Goal: Complete application form

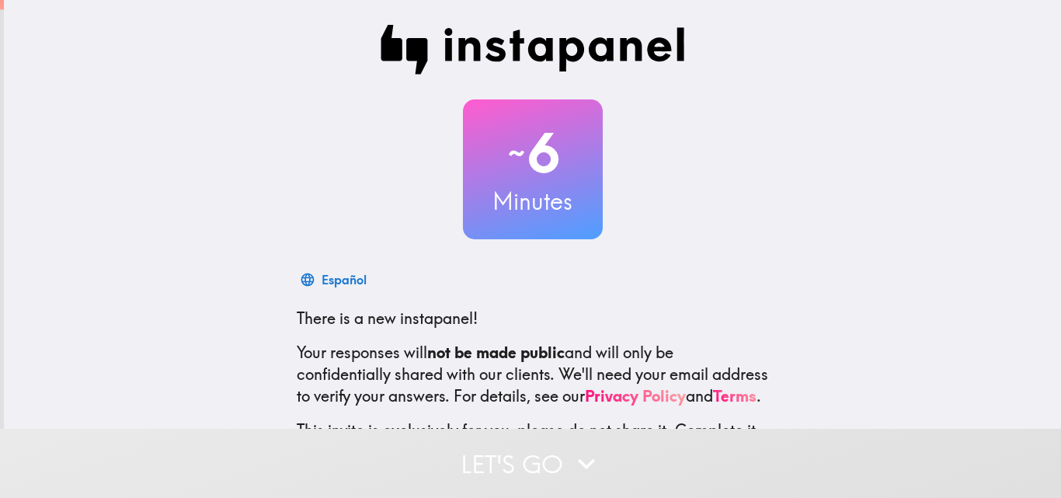
scroll to position [148, 0]
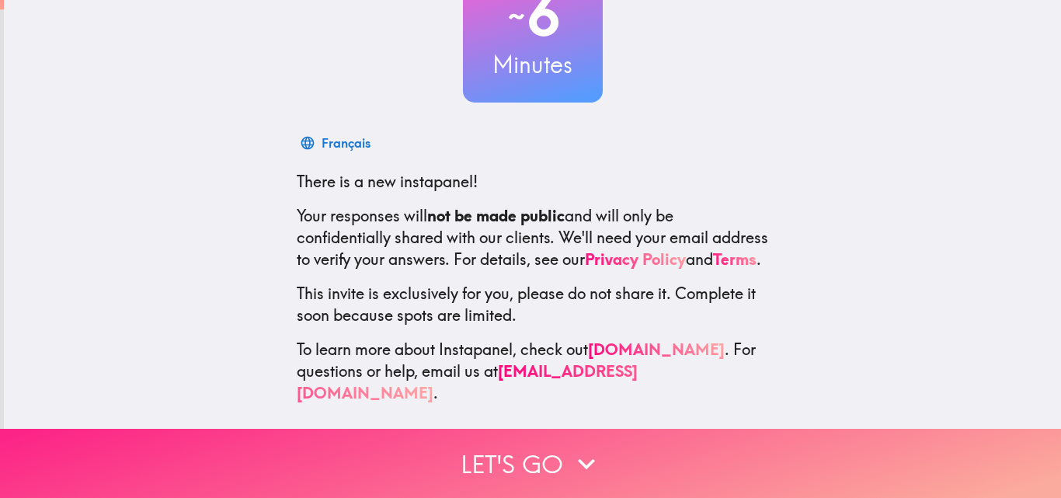
click at [542, 437] on button "Let's go" at bounding box center [530, 463] width 1061 height 69
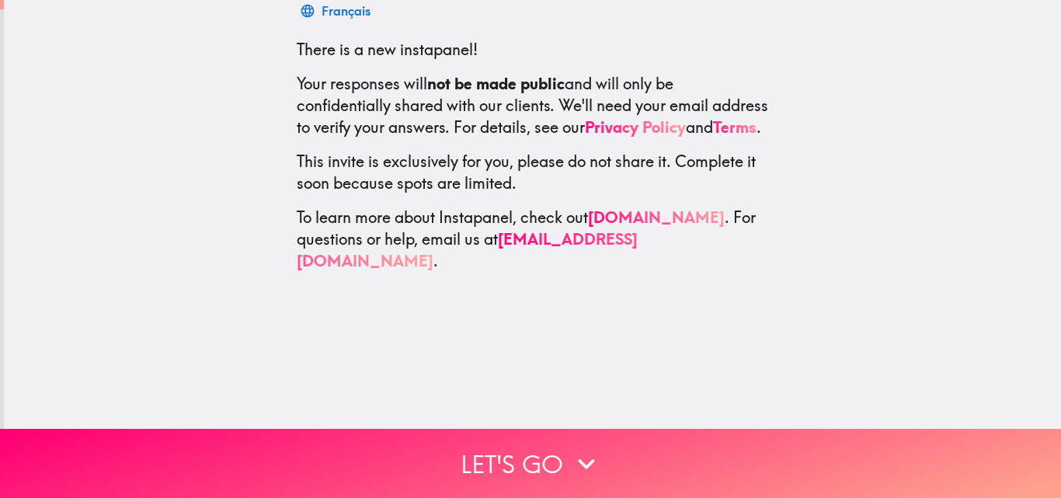
scroll to position [0, 0]
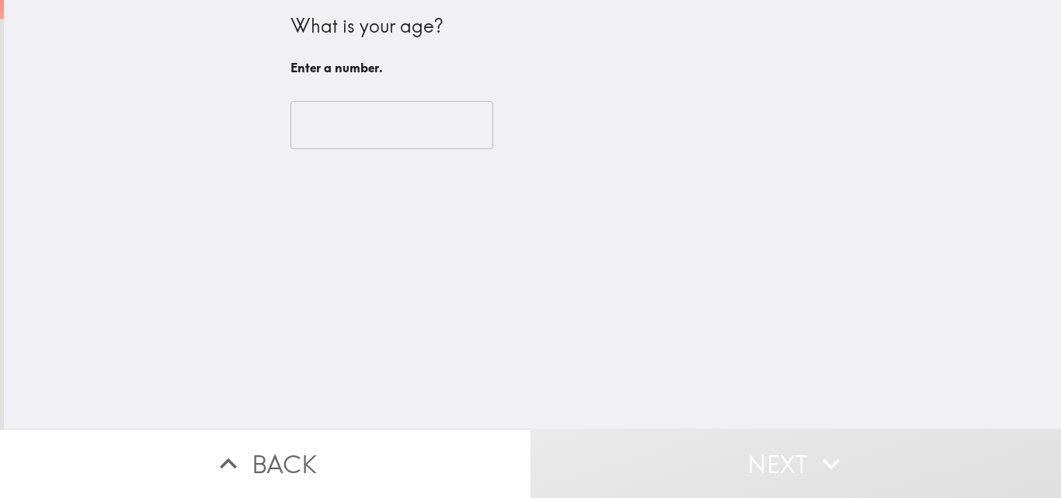
click at [391, 129] on input "number" at bounding box center [391, 125] width 203 height 48
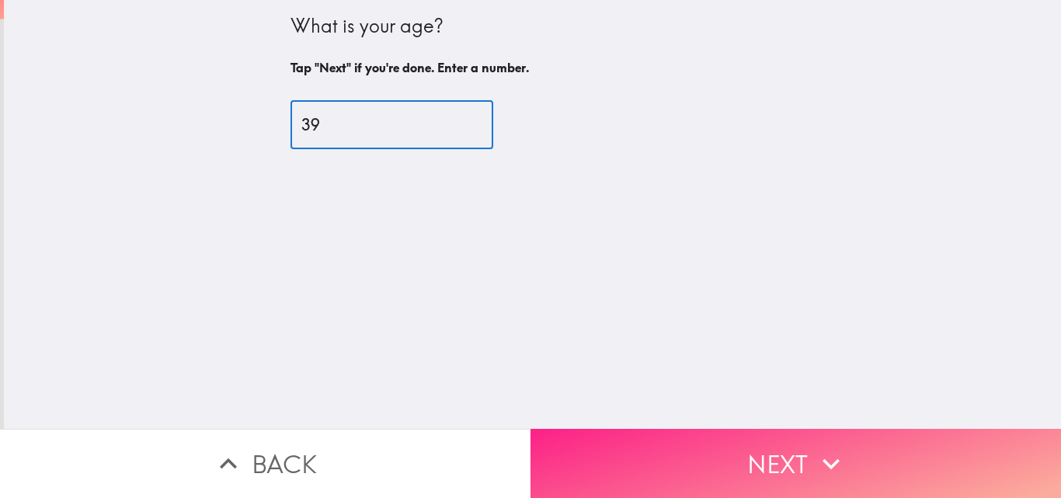
type input "39"
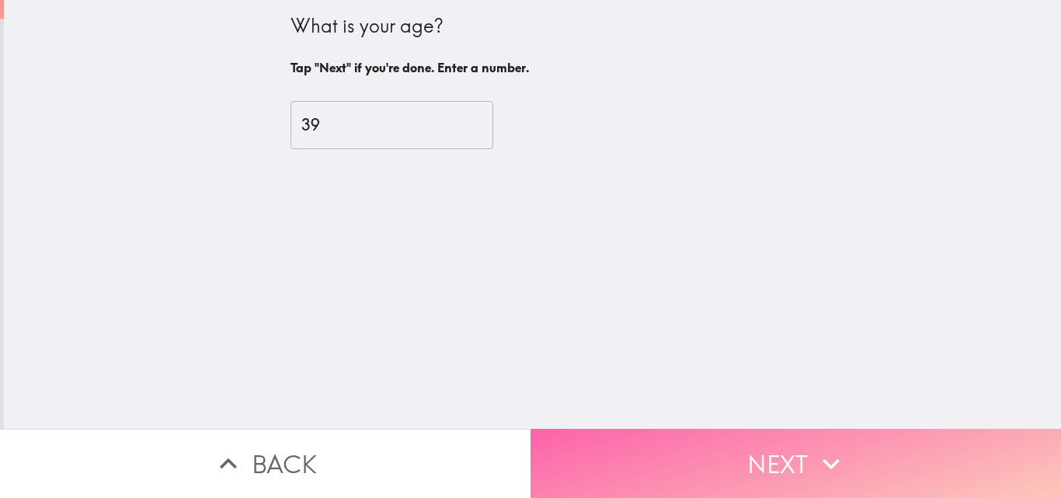
click at [779, 432] on button "Next" at bounding box center [795, 463] width 530 height 69
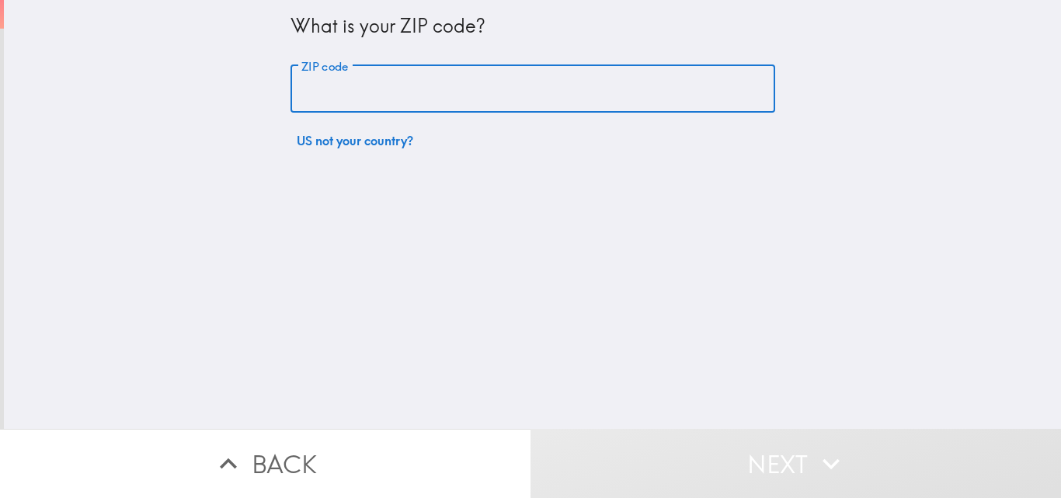
click at [332, 82] on input "ZIP code" at bounding box center [532, 89] width 484 height 48
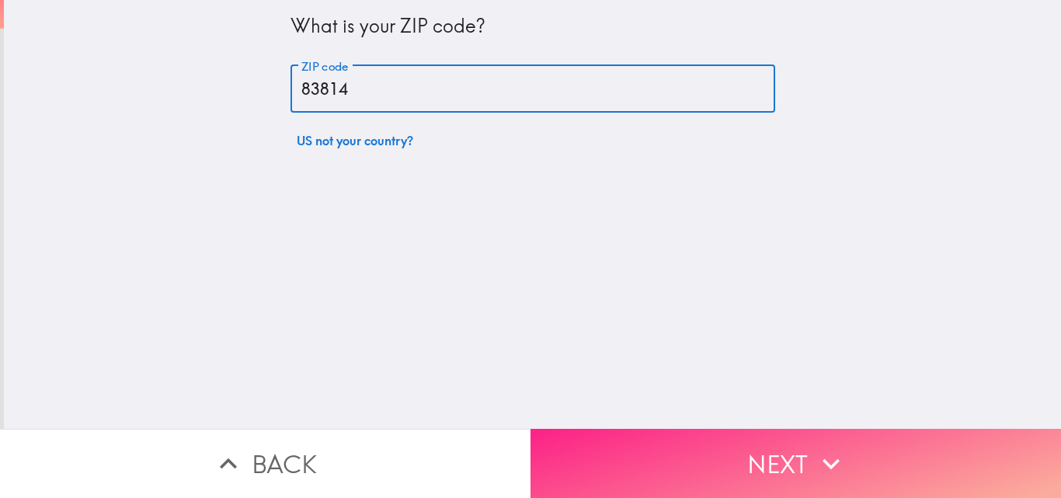
type input "83814"
click at [795, 457] on button "Next" at bounding box center [795, 463] width 530 height 69
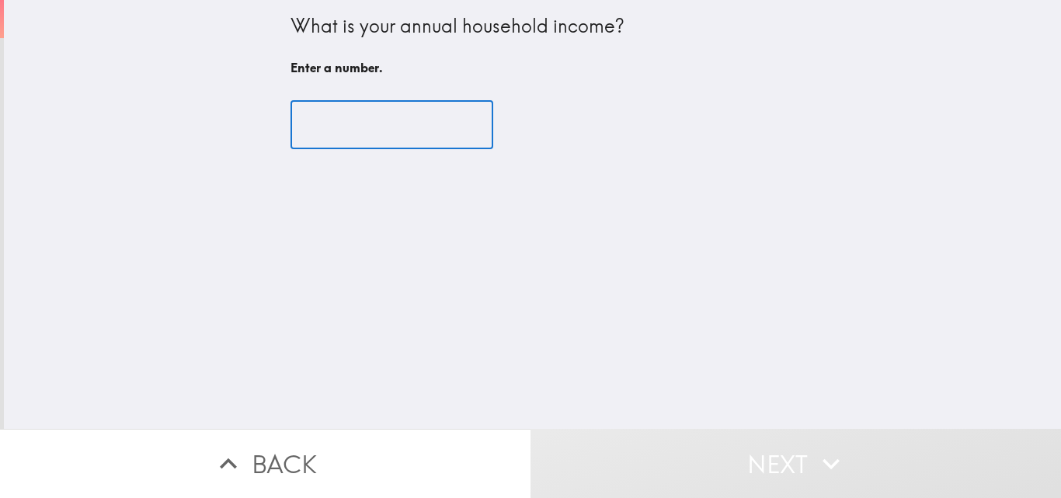
click at [371, 134] on input "number" at bounding box center [391, 125] width 203 height 48
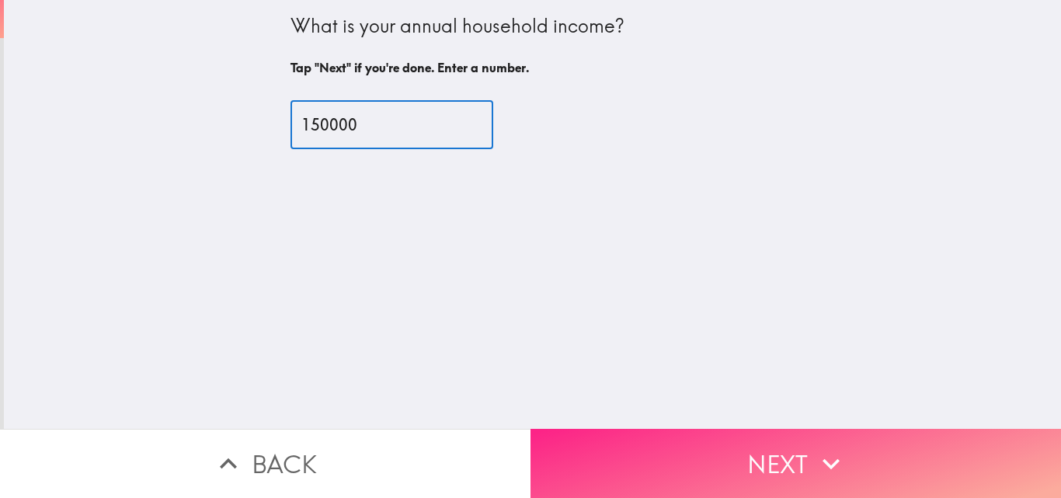
type input "150000"
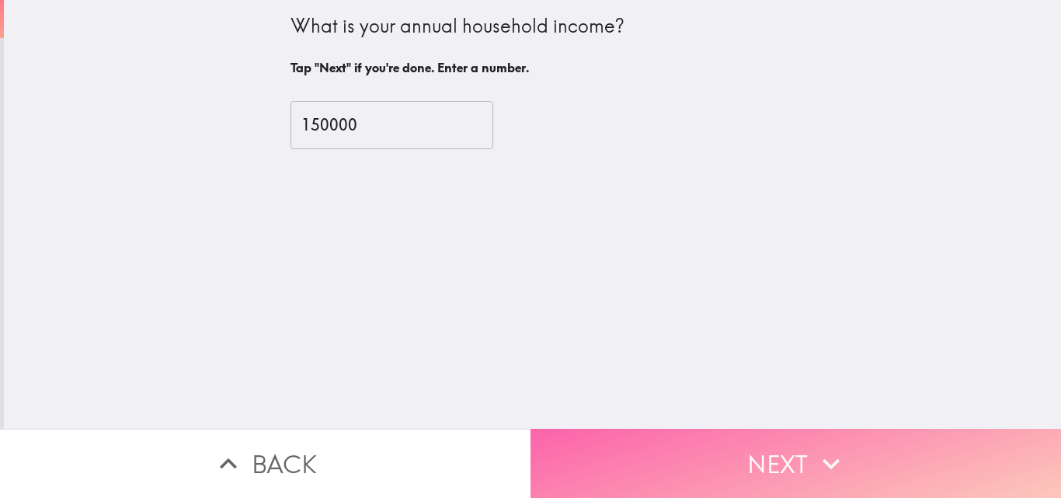
click at [814, 456] on icon "button" at bounding box center [831, 463] width 34 height 34
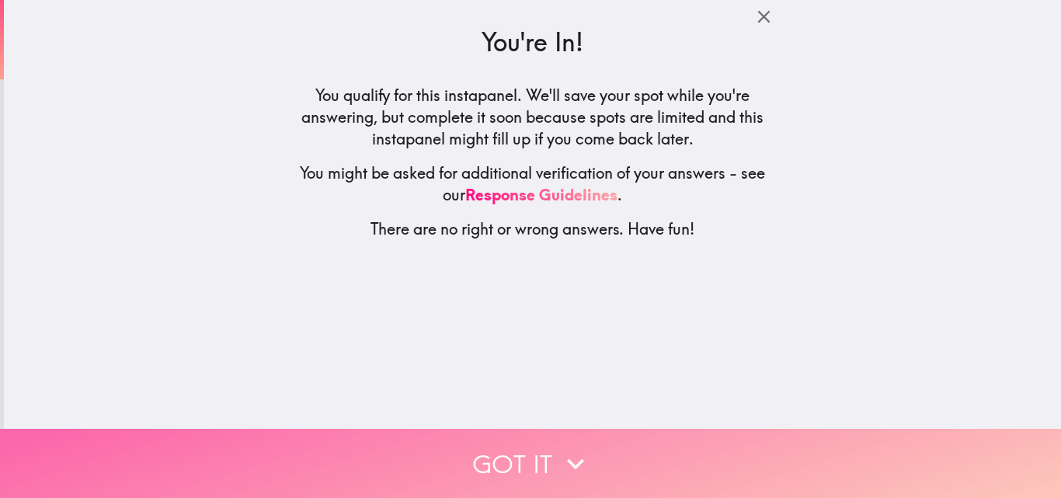
click at [591, 463] on button "Got it" at bounding box center [530, 463] width 1061 height 69
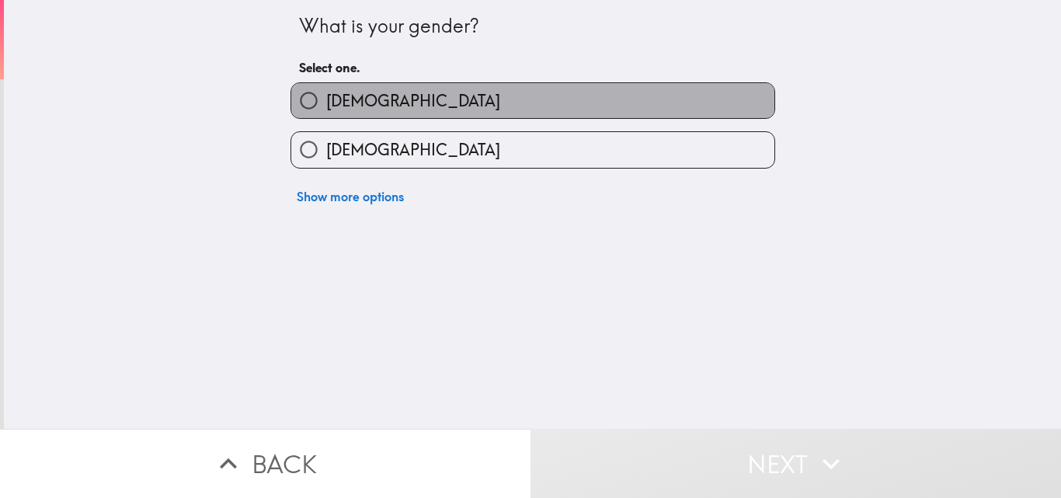
click at [329, 102] on span "[DEMOGRAPHIC_DATA]" at bounding box center [413, 101] width 174 height 22
click at [326, 102] on input "[DEMOGRAPHIC_DATA]" at bounding box center [308, 100] width 35 height 35
radio input "true"
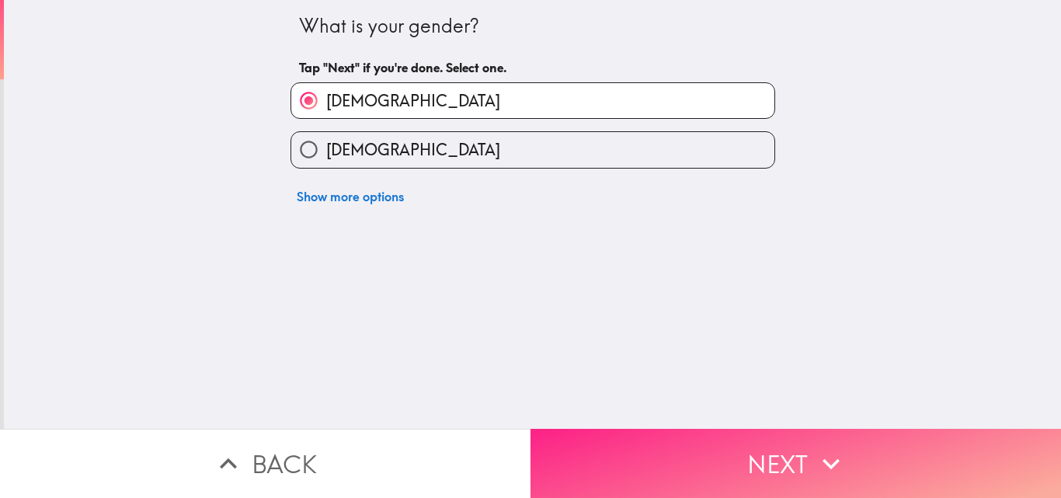
click at [682, 431] on button "Next" at bounding box center [795, 463] width 530 height 69
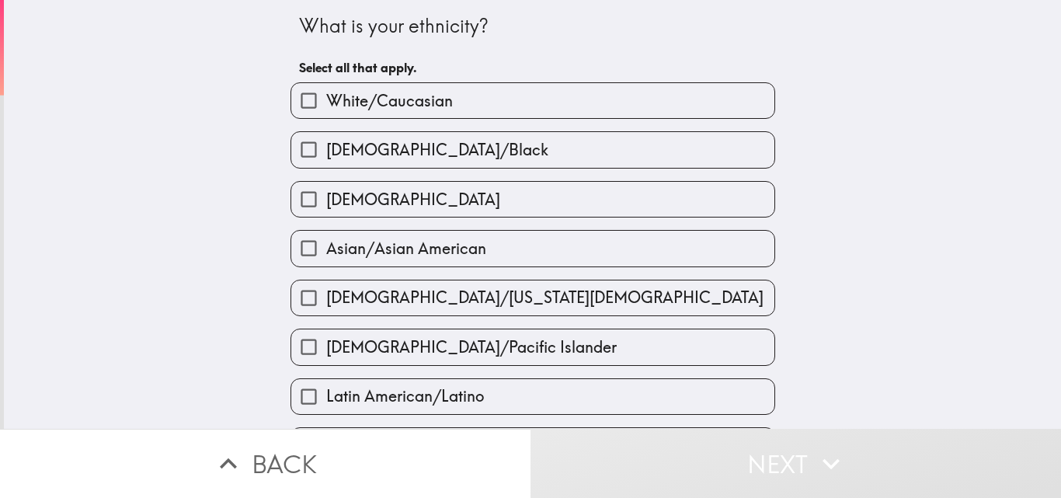
click at [352, 100] on span "White/Caucasian" at bounding box center [389, 101] width 127 height 22
click at [326, 100] on input "White/Caucasian" at bounding box center [308, 100] width 35 height 35
checkbox input "true"
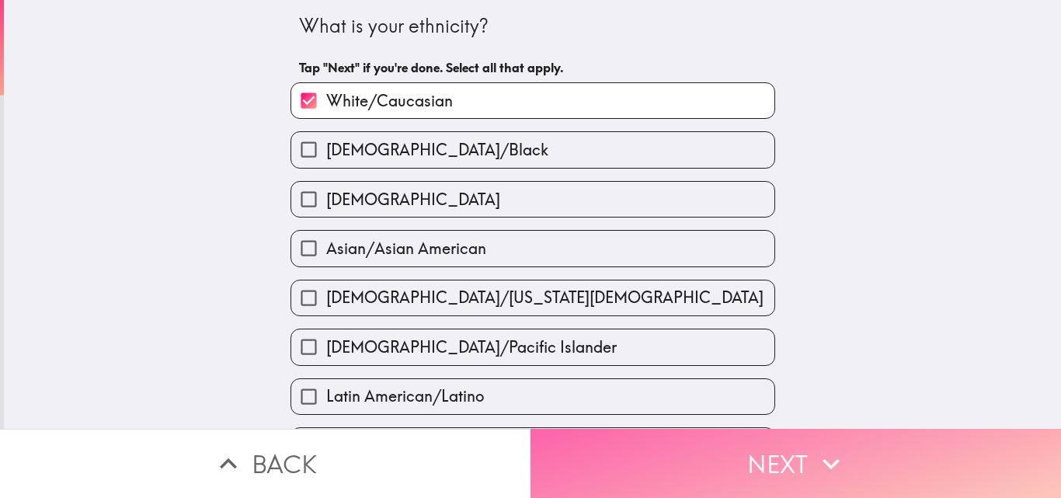
click at [756, 455] on button "Next" at bounding box center [795, 463] width 530 height 69
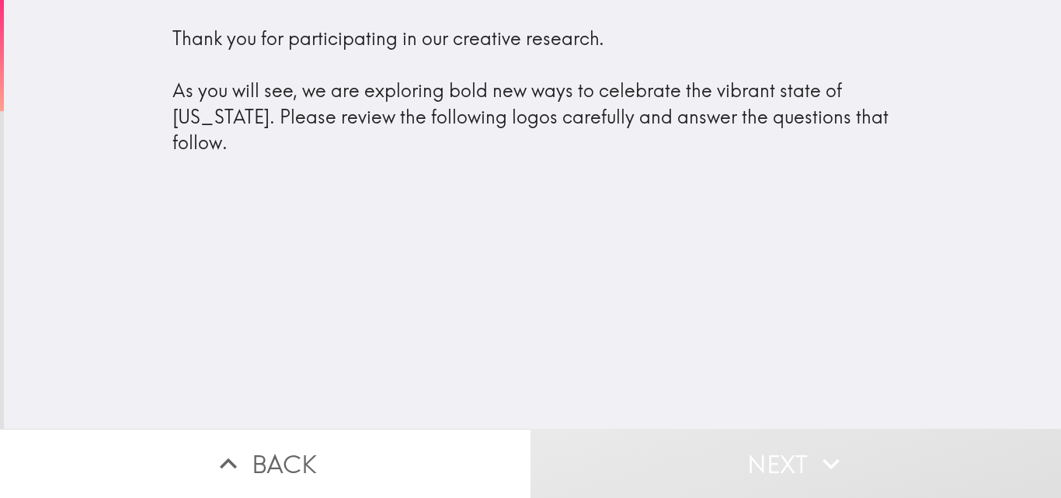
click at [423, 113] on div "Thank you for participating in our creative research. As you will see, we are e…" at bounding box center [532, 91] width 720 height 130
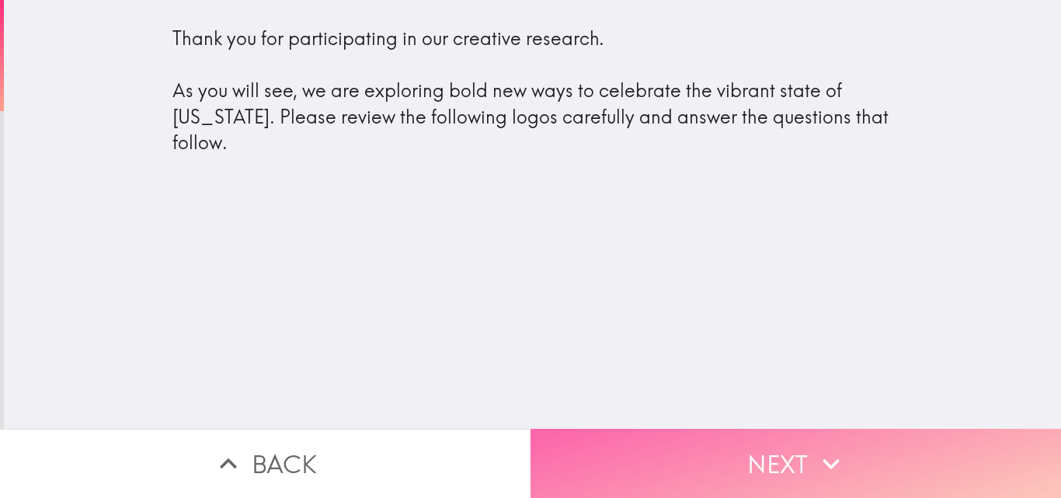
click at [764, 446] on button "Next" at bounding box center [795, 463] width 530 height 69
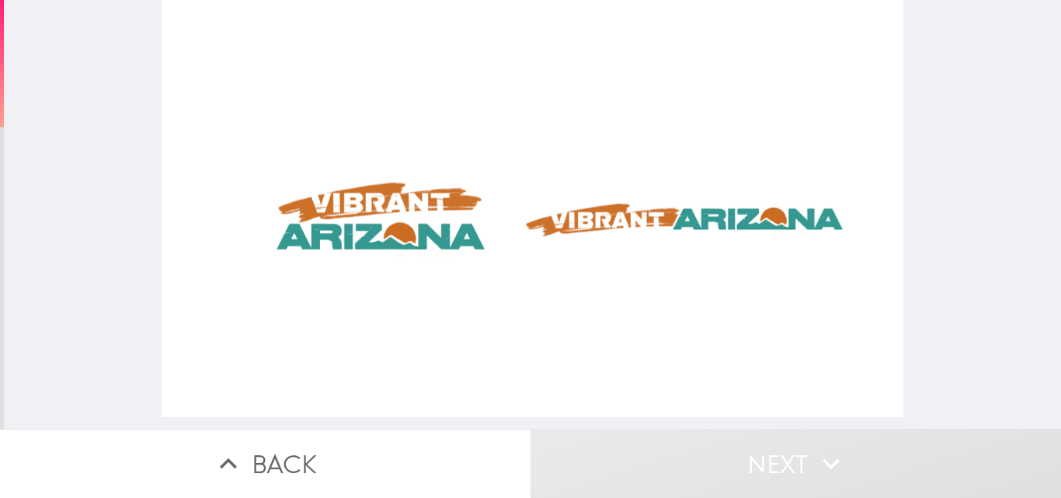
click at [330, 222] on div at bounding box center [531, 208] width 741 height 417
click at [658, 214] on div at bounding box center [531, 208] width 741 height 417
click at [357, 230] on div at bounding box center [531, 208] width 741 height 417
click at [665, 214] on div at bounding box center [531, 208] width 741 height 417
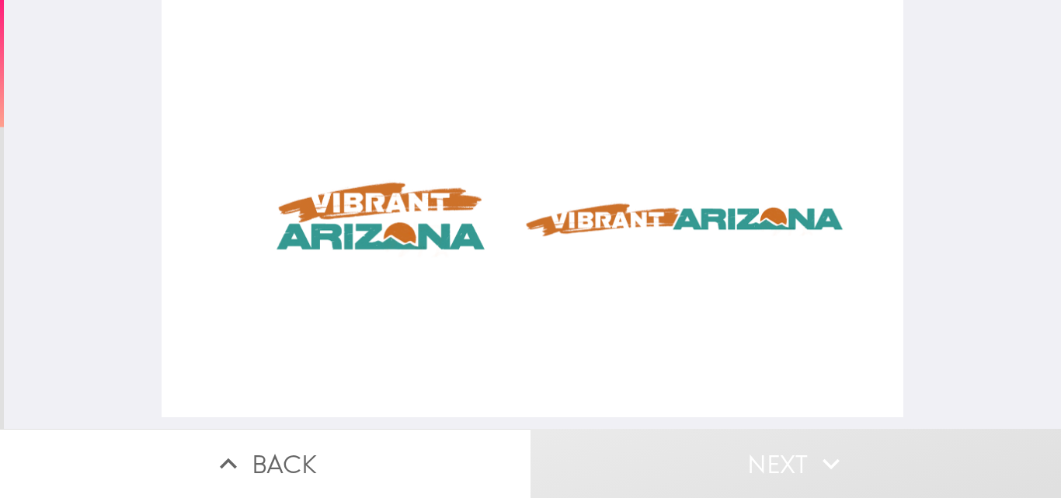
click at [662, 212] on div at bounding box center [531, 208] width 741 height 417
drag, startPoint x: 689, startPoint y: 216, endPoint x: 675, endPoint y: 217, distance: 14.8
click at [688, 213] on div at bounding box center [531, 208] width 741 height 417
drag, startPoint x: 663, startPoint y: 207, endPoint x: 642, endPoint y: 218, distance: 24.0
click at [661, 204] on div at bounding box center [531, 208] width 741 height 417
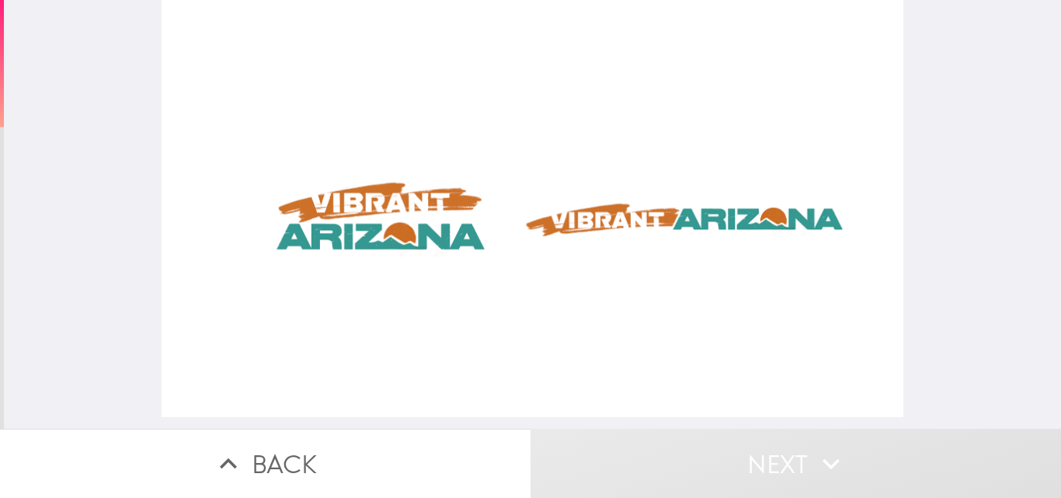
drag, startPoint x: 627, startPoint y: 217, endPoint x: 611, endPoint y: 248, distance: 35.4
click at [624, 217] on div at bounding box center [531, 208] width 741 height 417
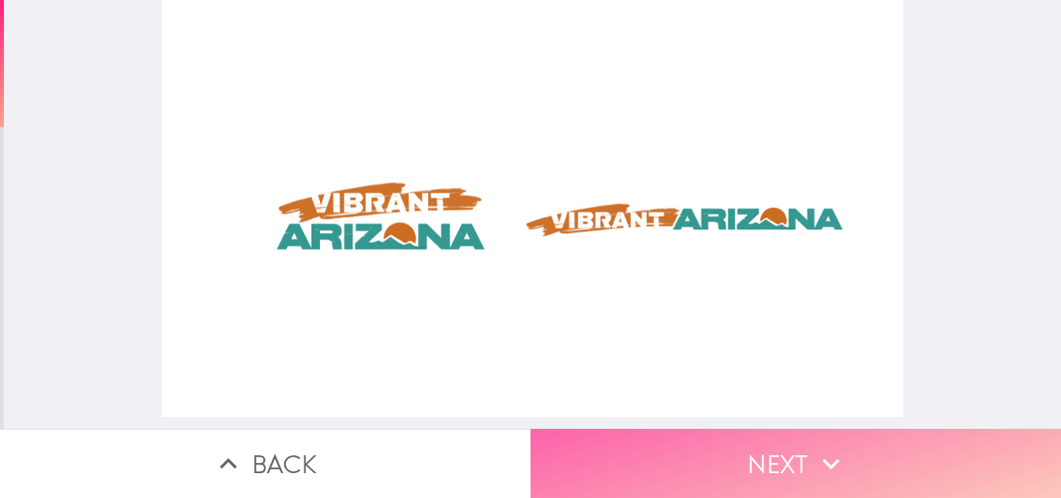
click at [759, 469] on button "Next" at bounding box center [795, 463] width 530 height 69
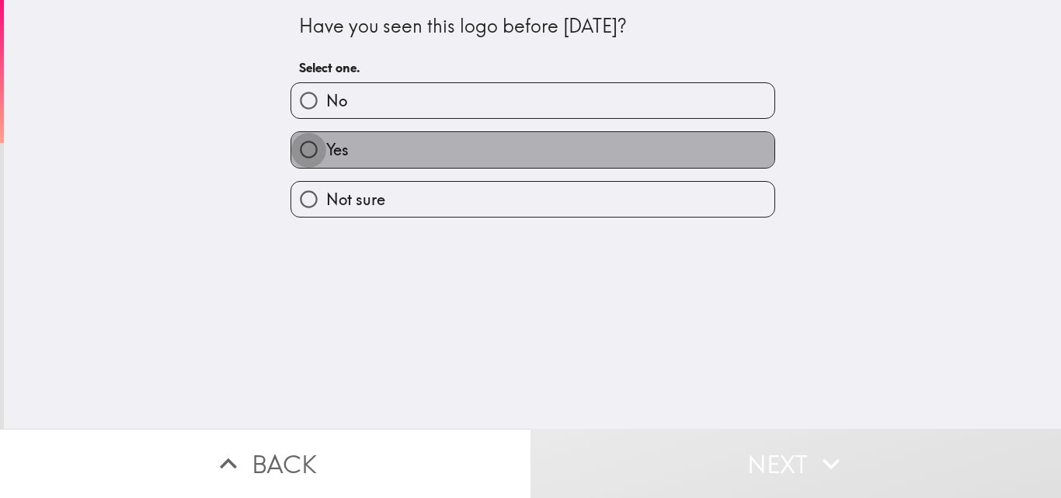
click at [313, 146] on input "Yes" at bounding box center [308, 149] width 35 height 35
radio input "true"
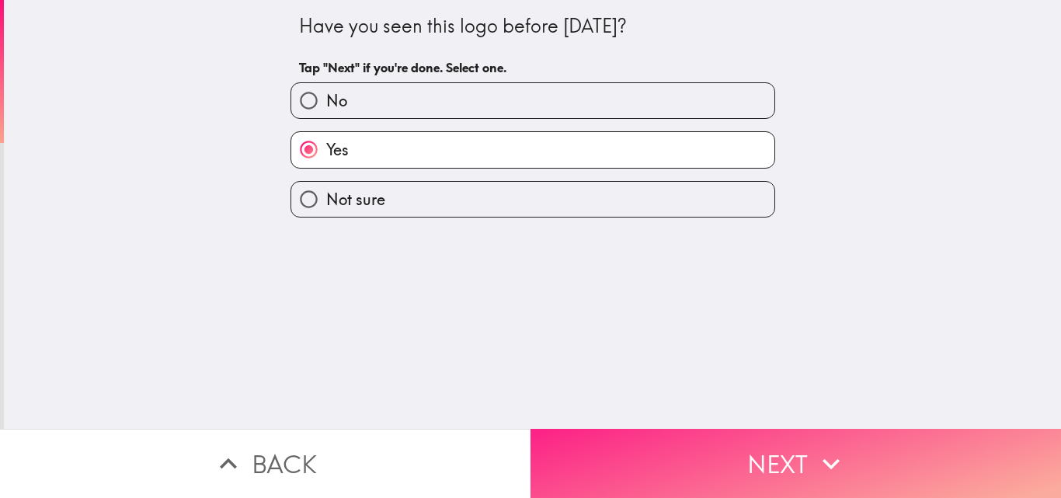
click at [734, 446] on button "Next" at bounding box center [795, 463] width 530 height 69
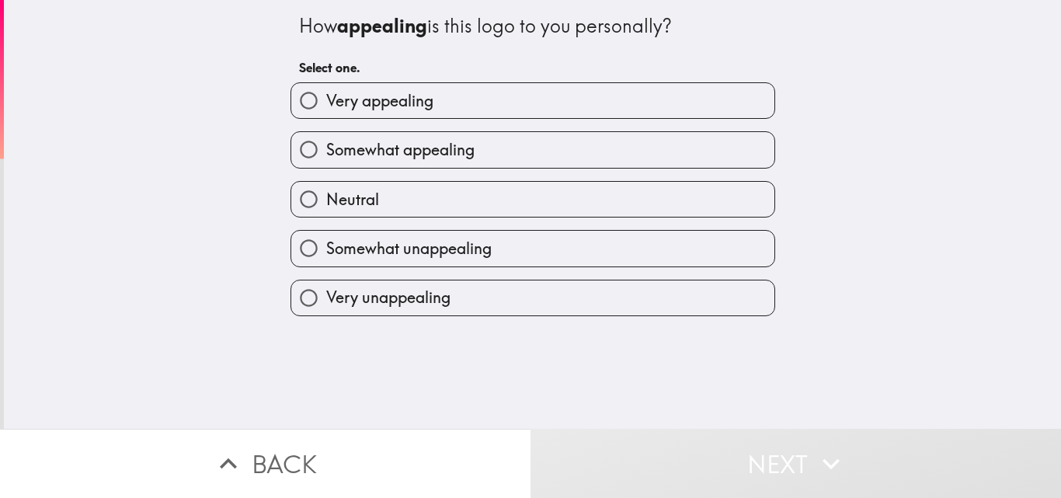
click at [416, 99] on span "Very appealing" at bounding box center [379, 101] width 107 height 22
click at [326, 99] on input "Very appealing" at bounding box center [308, 100] width 35 height 35
radio input "true"
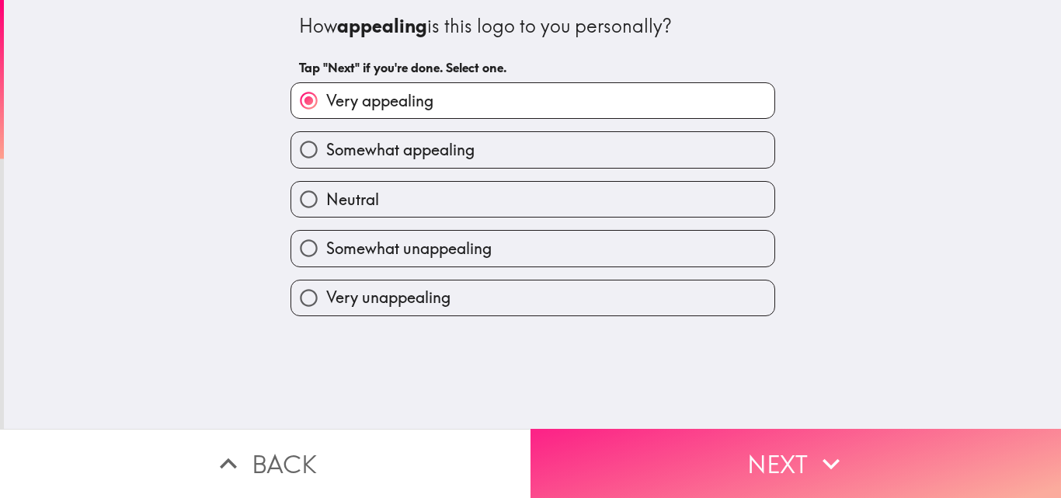
drag, startPoint x: 770, startPoint y: 457, endPoint x: 793, endPoint y: 429, distance: 36.4
click at [774, 455] on button "Next" at bounding box center [795, 463] width 530 height 69
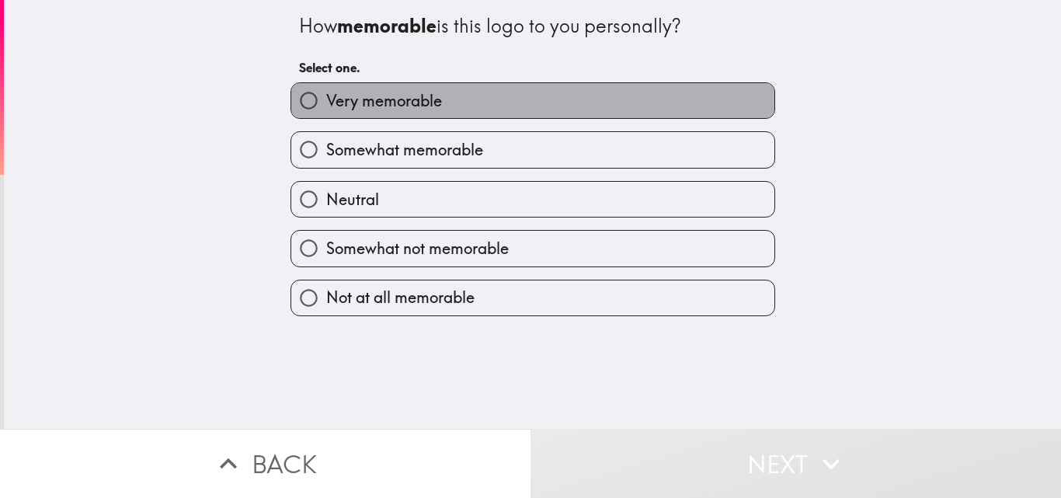
click at [345, 98] on span "Very memorable" at bounding box center [384, 101] width 116 height 22
click at [326, 98] on input "Very memorable" at bounding box center [308, 100] width 35 height 35
radio input "true"
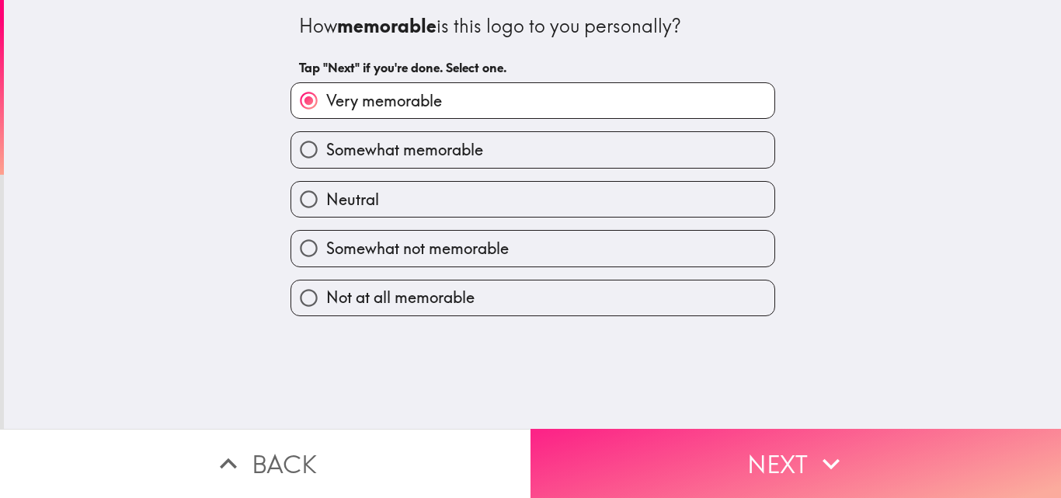
click at [695, 460] on button "Next" at bounding box center [795, 463] width 530 height 69
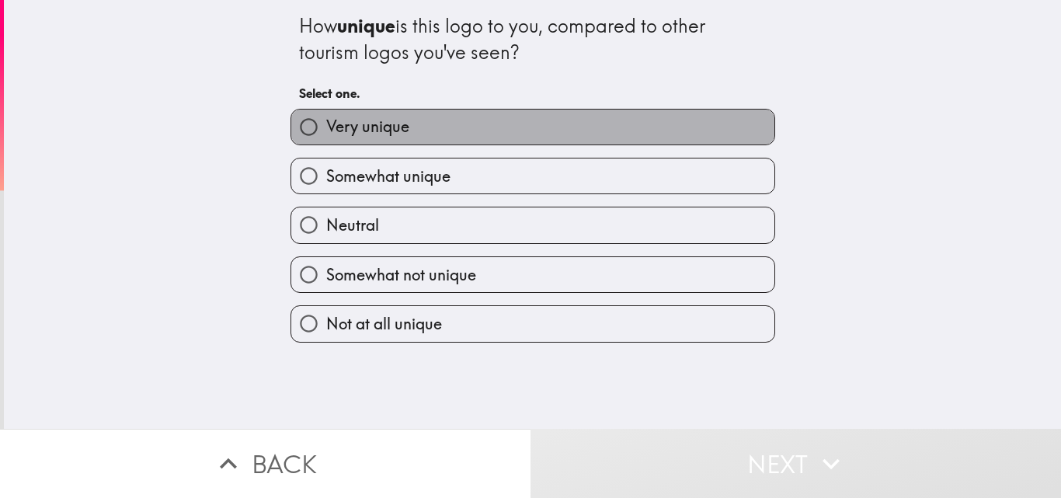
click at [359, 114] on label "Very unique" at bounding box center [532, 126] width 483 height 35
click at [326, 114] on input "Very unique" at bounding box center [308, 126] width 35 height 35
radio input "true"
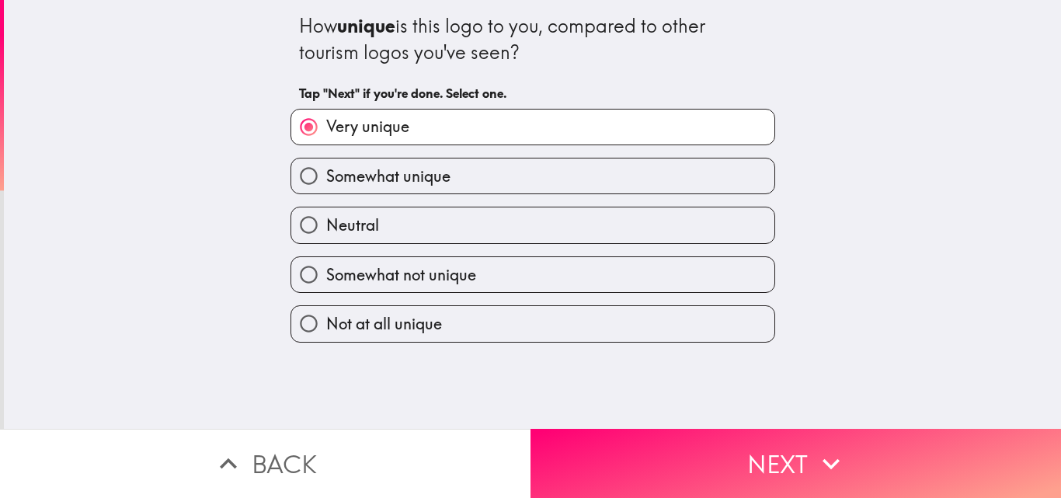
click at [741, 443] on button "Next" at bounding box center [795, 463] width 530 height 69
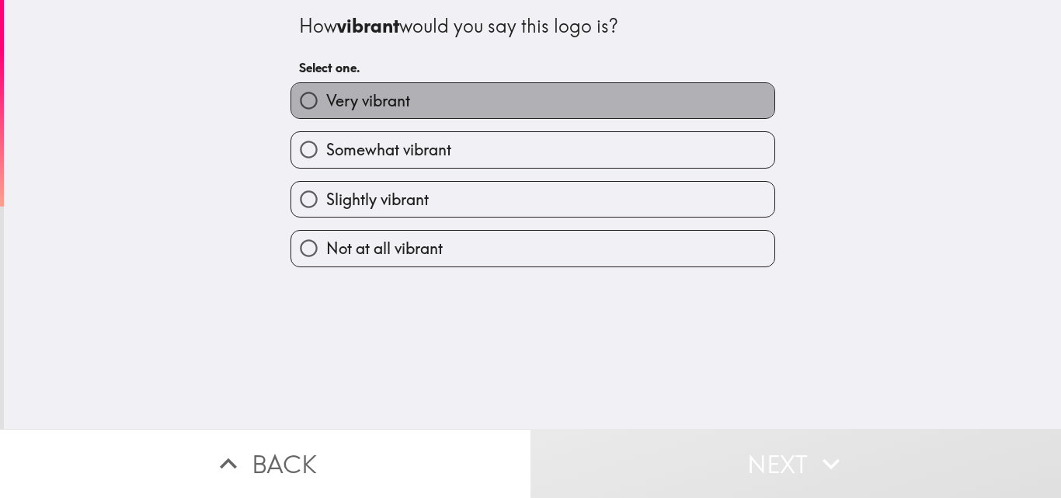
click at [371, 104] on span "Very vibrant" at bounding box center [368, 101] width 84 height 22
click at [326, 104] on input "Very vibrant" at bounding box center [308, 100] width 35 height 35
radio input "true"
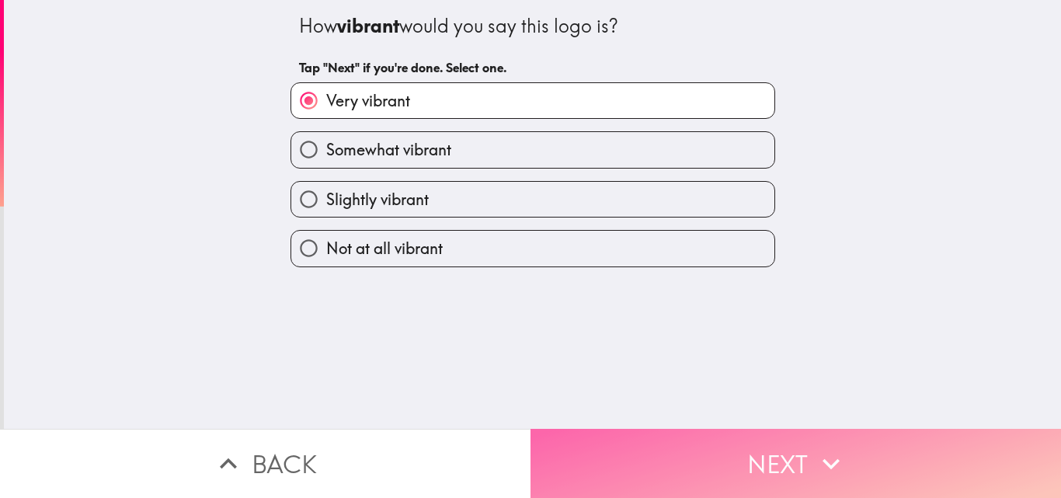
click at [727, 467] on button "Next" at bounding box center [795, 463] width 530 height 69
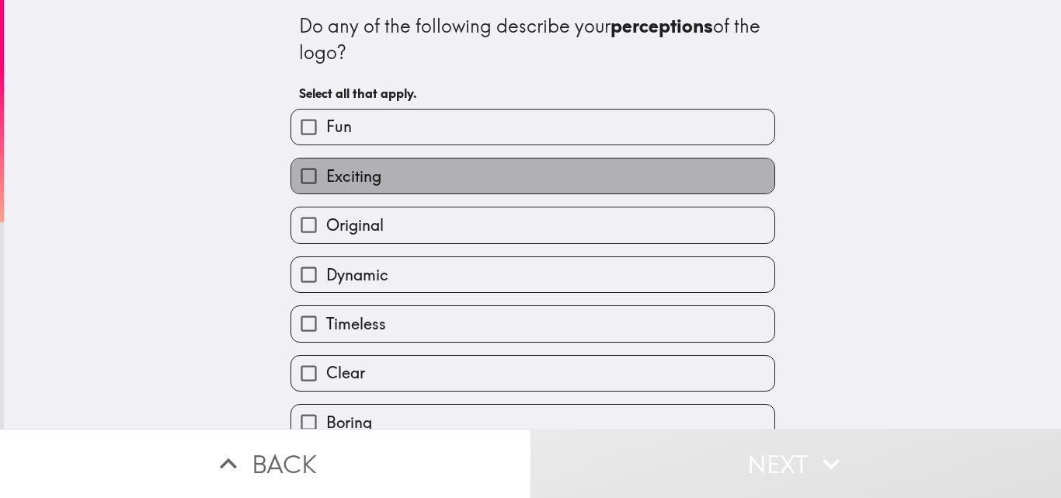
click at [344, 179] on span "Exciting" at bounding box center [353, 176] width 55 height 22
click at [326, 179] on input "Exciting" at bounding box center [308, 175] width 35 height 35
checkbox input "true"
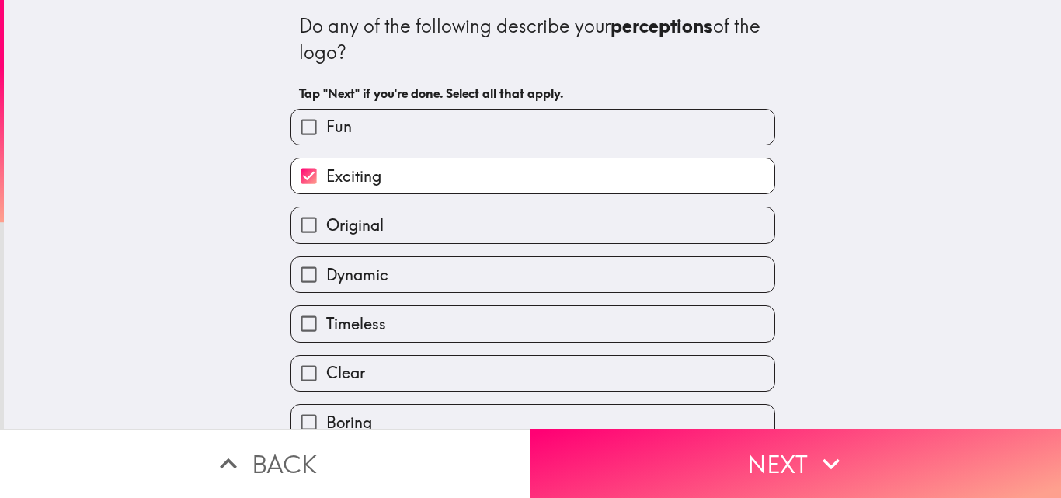
click at [343, 319] on span "Timeless" at bounding box center [356, 324] width 60 height 22
click at [326, 319] on input "Timeless" at bounding box center [308, 323] width 35 height 35
checkbox input "true"
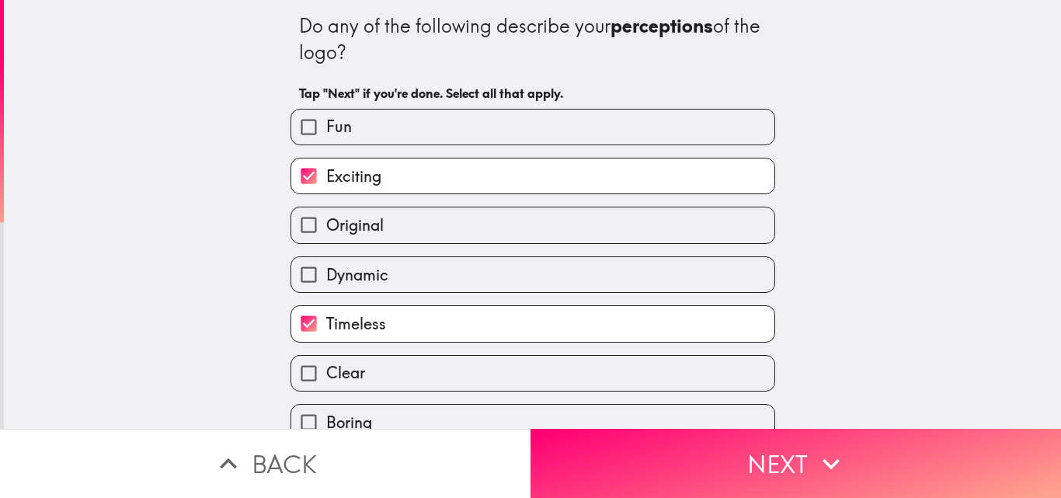
click at [358, 371] on label "Clear" at bounding box center [532, 373] width 483 height 35
click at [326, 371] on input "Clear" at bounding box center [308, 373] width 35 height 35
checkbox input "true"
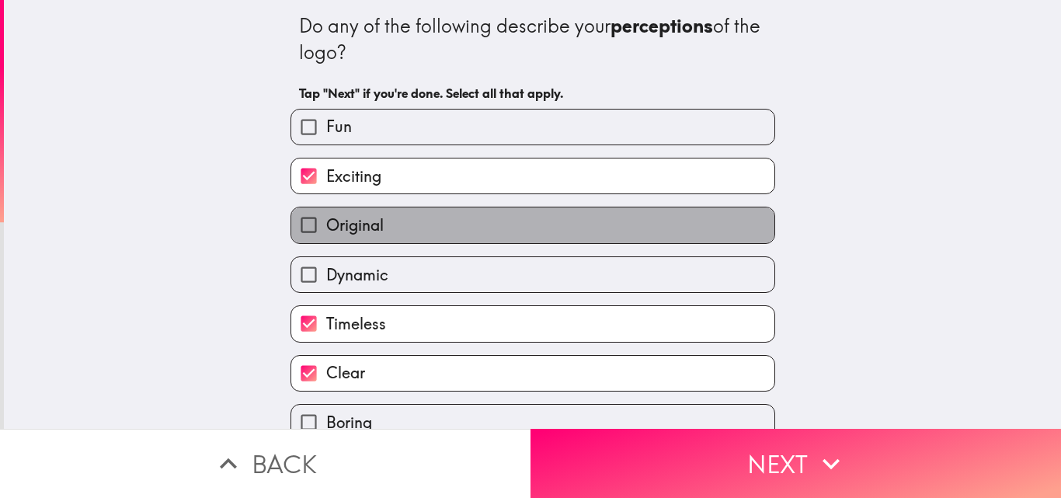
click at [356, 220] on span "Original" at bounding box center [354, 225] width 57 height 22
click at [326, 220] on input "Original" at bounding box center [308, 224] width 35 height 35
checkbox input "true"
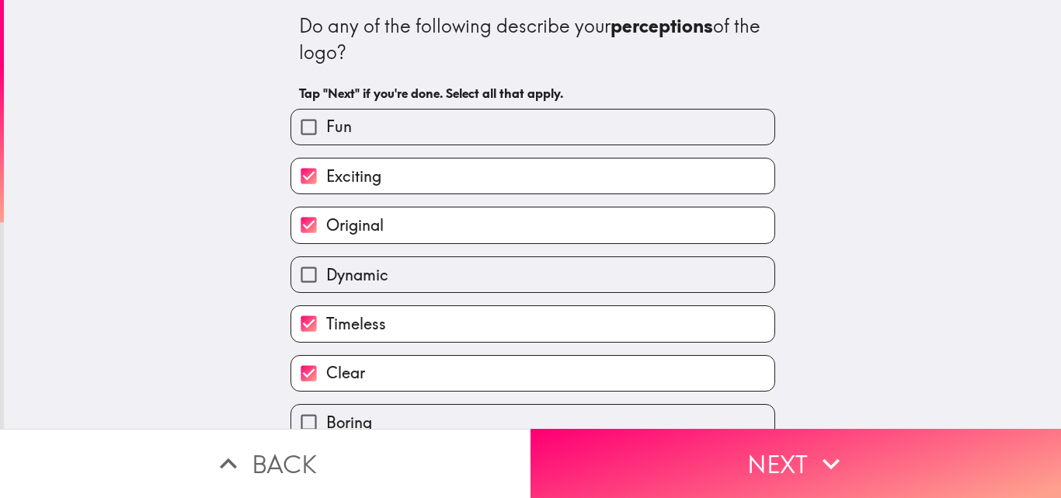
scroll to position [233, 0]
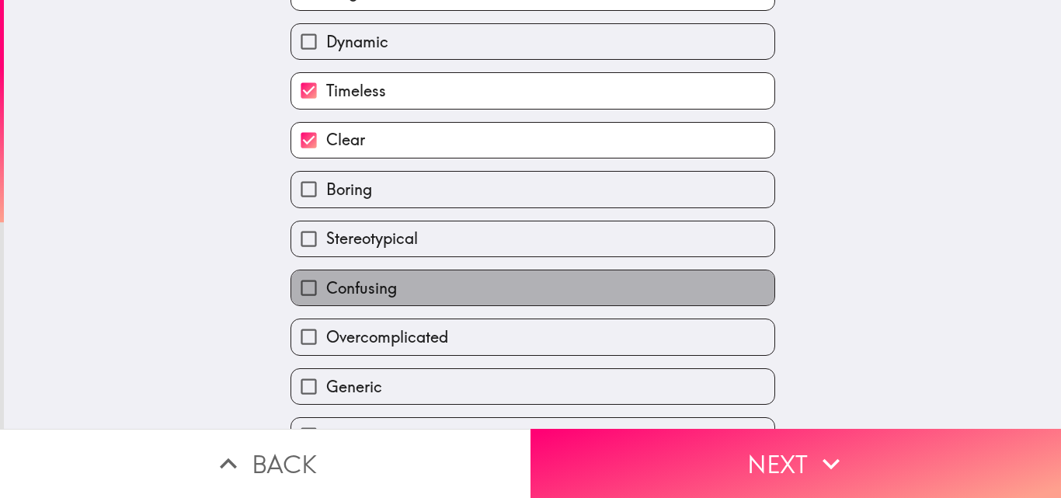
click at [380, 285] on span "Confusing" at bounding box center [361, 288] width 71 height 22
click at [326, 285] on input "Confusing" at bounding box center [308, 287] width 35 height 35
checkbox input "true"
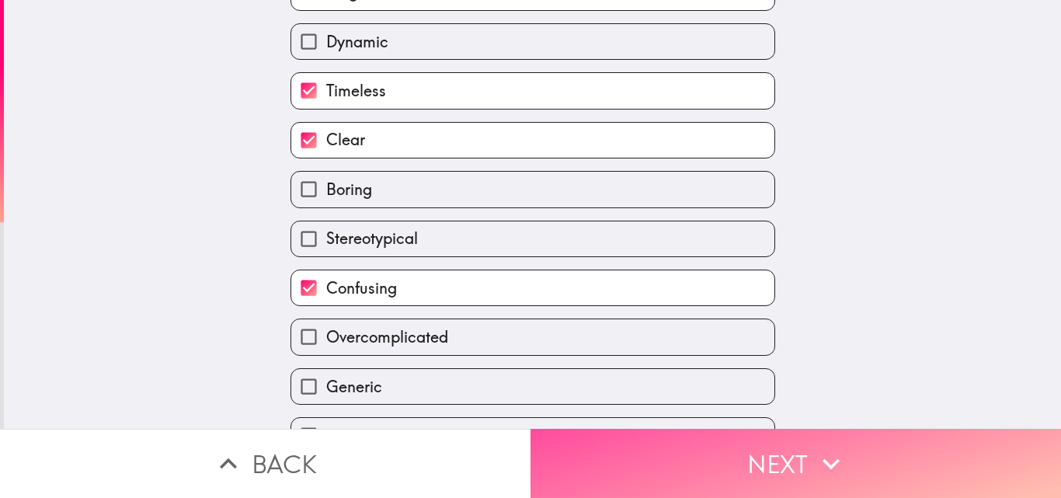
drag, startPoint x: 883, startPoint y: 469, endPoint x: 878, endPoint y: 374, distance: 94.8
click at [882, 468] on button "Next" at bounding box center [795, 463] width 530 height 69
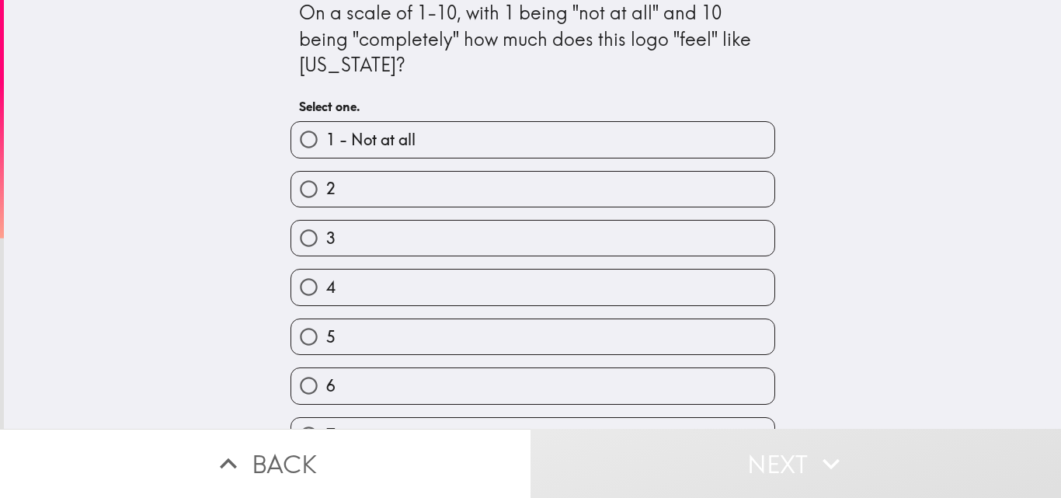
scroll to position [168, 0]
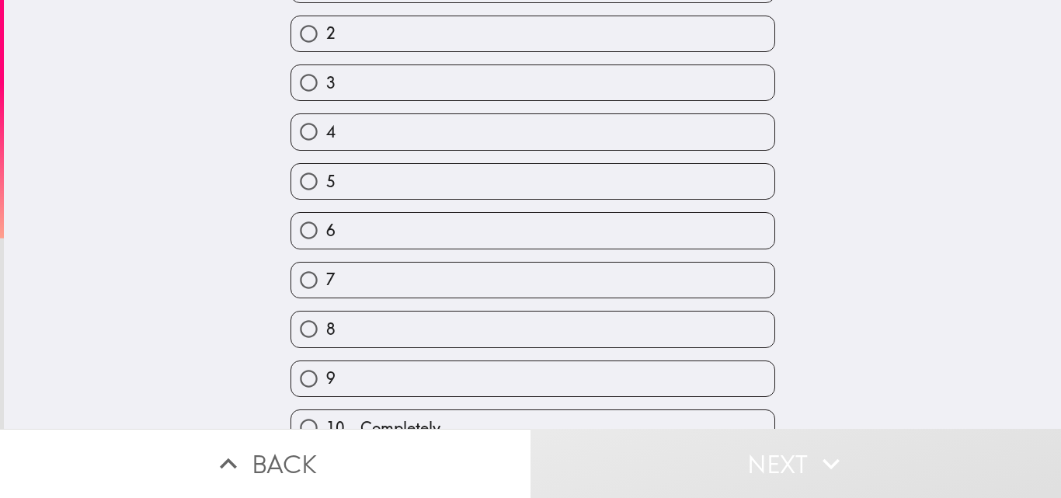
click at [338, 269] on label "7" at bounding box center [532, 279] width 483 height 35
click at [326, 269] on input "7" at bounding box center [308, 279] width 35 height 35
radio input "true"
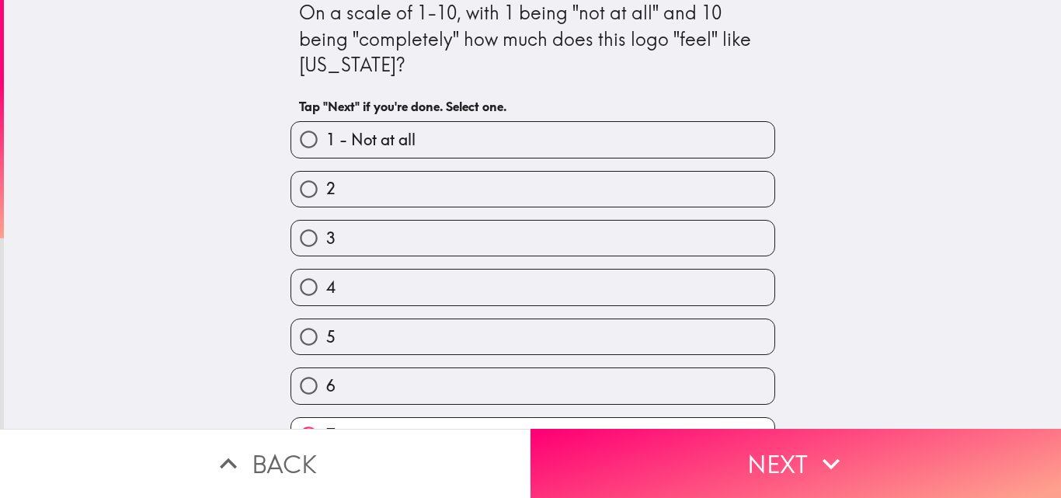
scroll to position [197, 0]
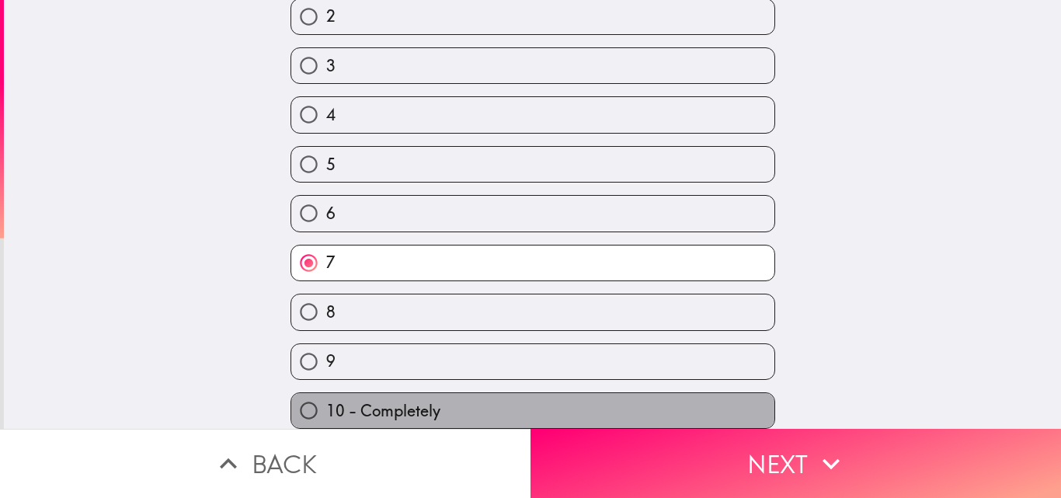
click at [326, 400] on span "10 - Completely" at bounding box center [383, 411] width 114 height 22
click at [325, 393] on input "10 - Completely" at bounding box center [308, 410] width 35 height 35
radio input "true"
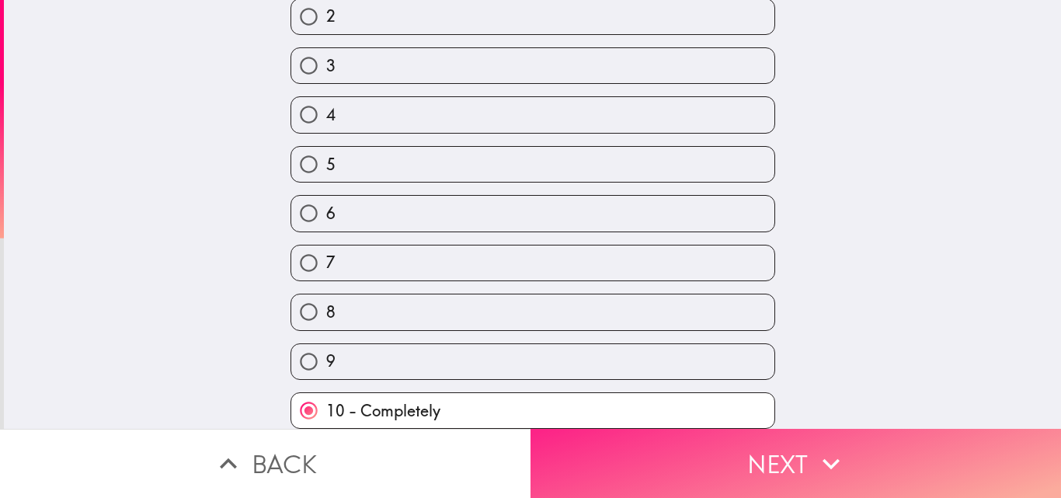
click at [719, 470] on button "Next" at bounding box center [795, 463] width 530 height 69
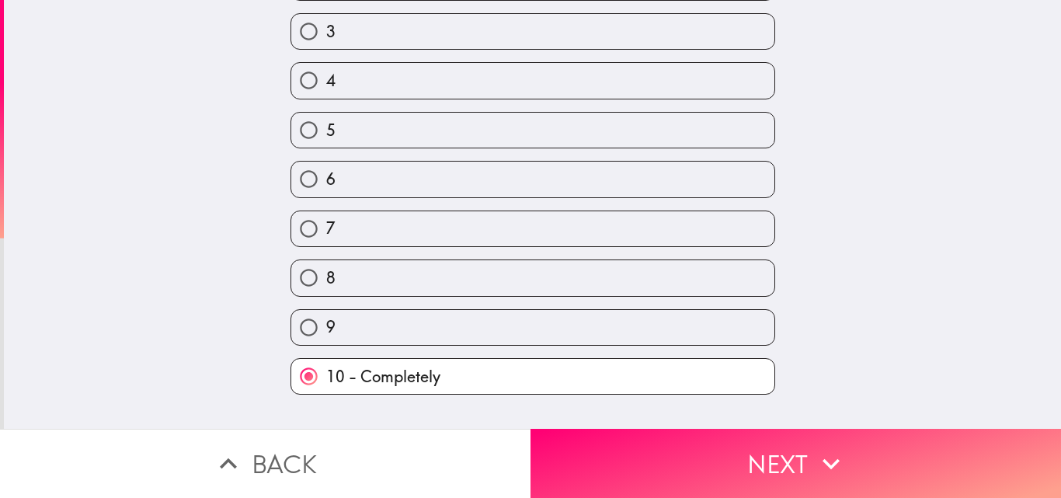
scroll to position [0, 0]
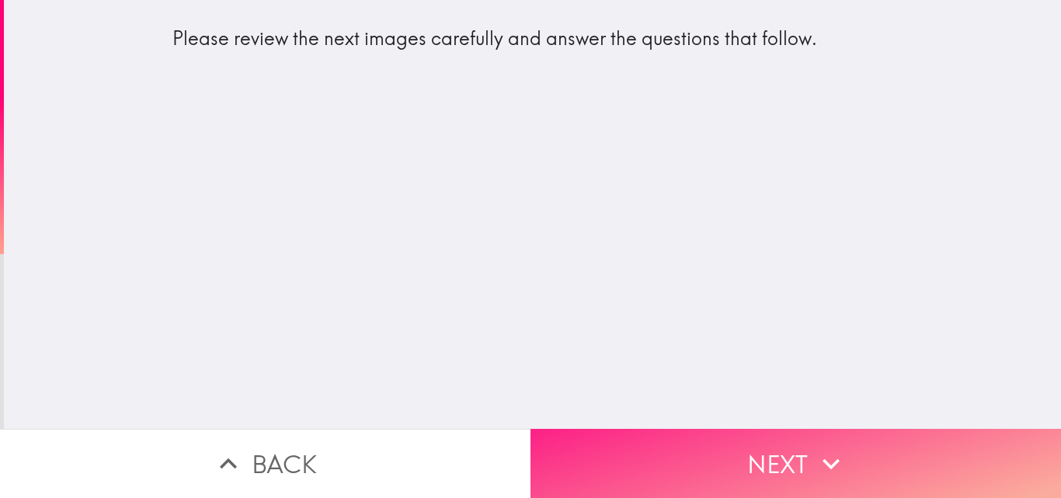
click at [778, 429] on button "Next" at bounding box center [795, 463] width 530 height 69
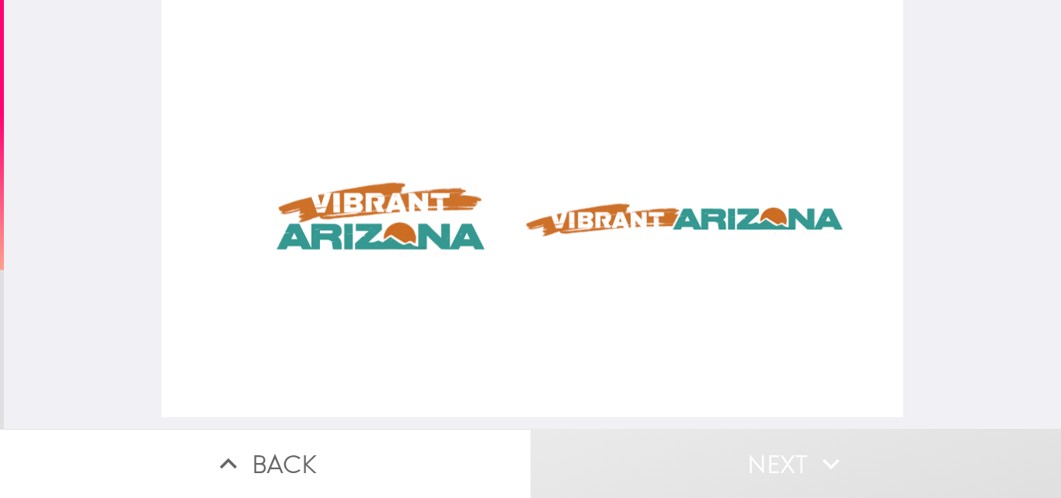
click at [536, 206] on div at bounding box center [531, 208] width 741 height 417
drag, startPoint x: 718, startPoint y: 234, endPoint x: 820, endPoint y: 248, distance: 102.8
click at [804, 242] on div at bounding box center [531, 208] width 741 height 417
drag, startPoint x: 721, startPoint y: 243, endPoint x: 707, endPoint y: 248, distance: 15.5
click at [718, 244] on div at bounding box center [531, 208] width 741 height 417
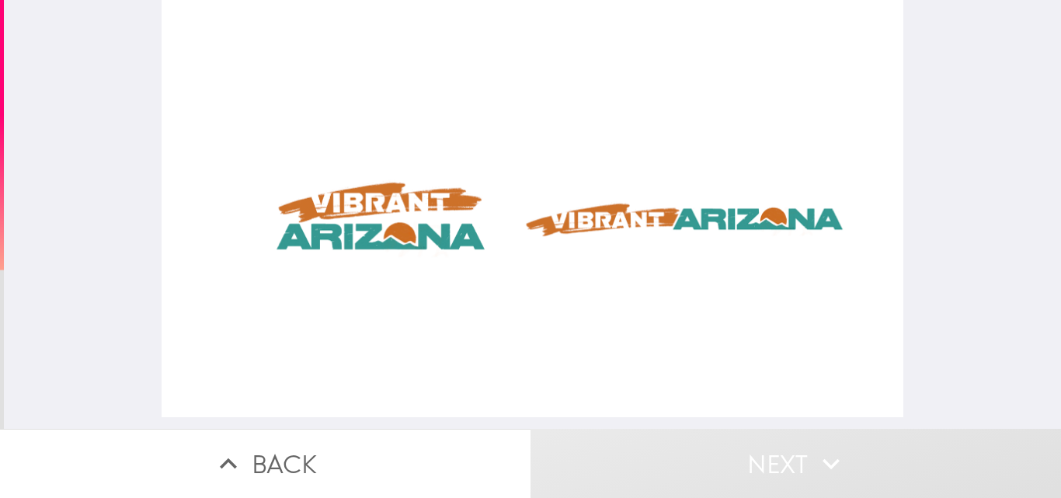
click at [451, 236] on div at bounding box center [531, 208] width 741 height 417
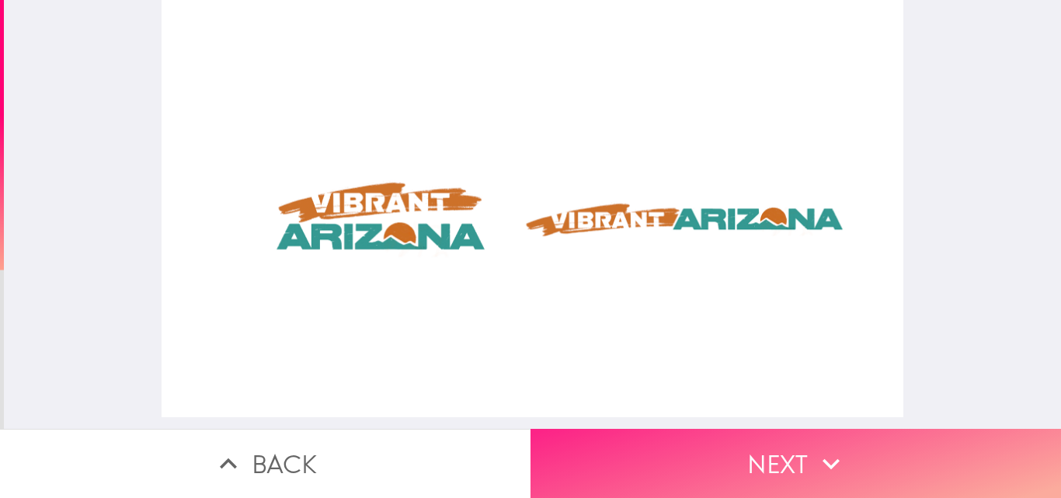
click at [779, 446] on button "Next" at bounding box center [795, 463] width 530 height 69
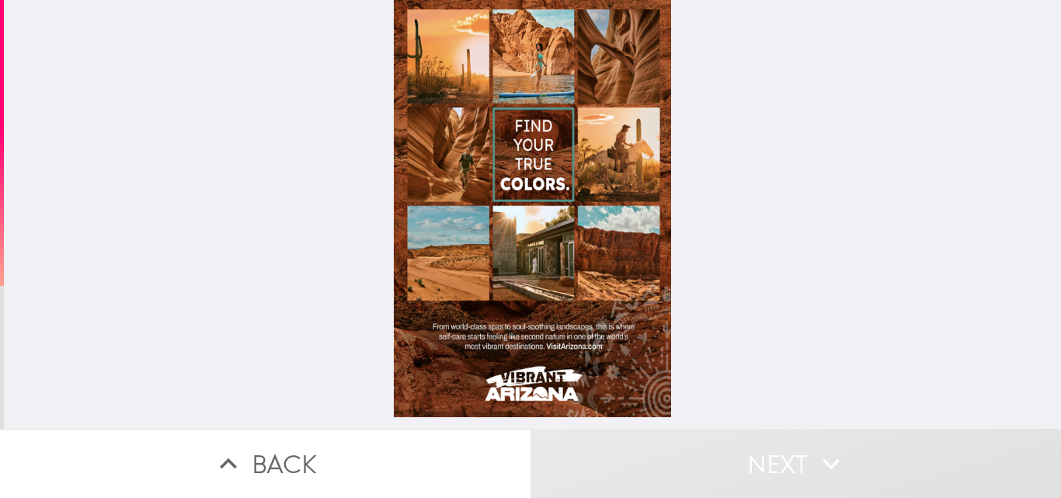
click at [537, 126] on div at bounding box center [532, 208] width 277 height 417
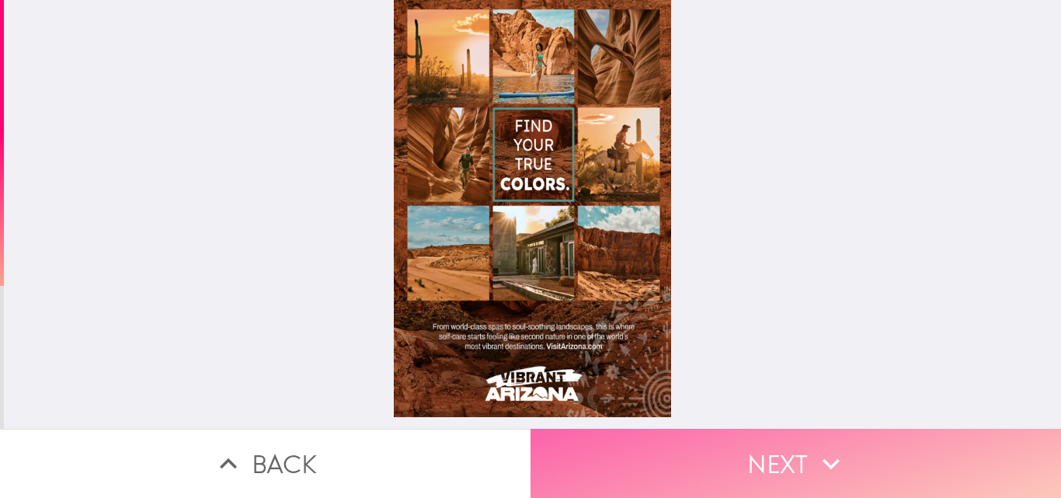
click at [727, 446] on button "Next" at bounding box center [795, 463] width 530 height 69
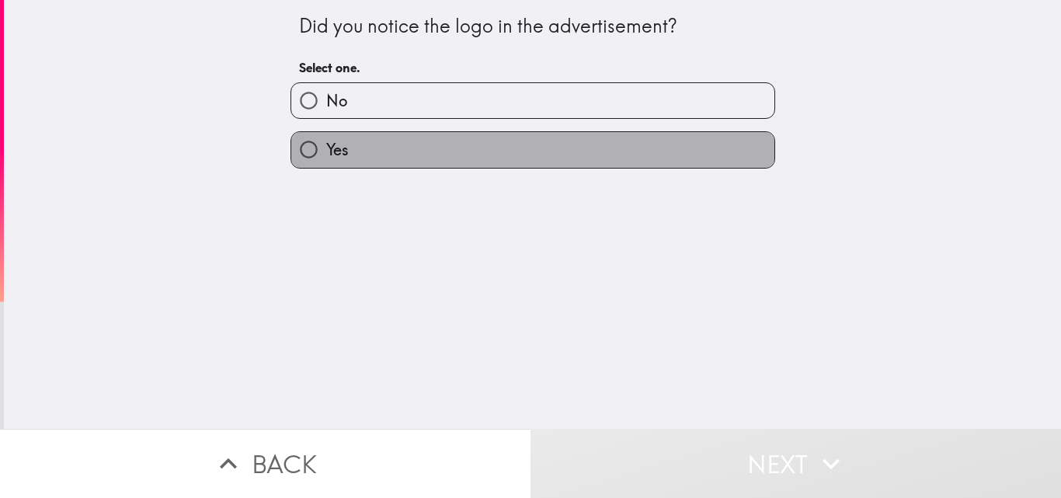
click at [348, 153] on label "Yes" at bounding box center [532, 149] width 483 height 35
click at [326, 153] on input "Yes" at bounding box center [308, 149] width 35 height 35
radio input "true"
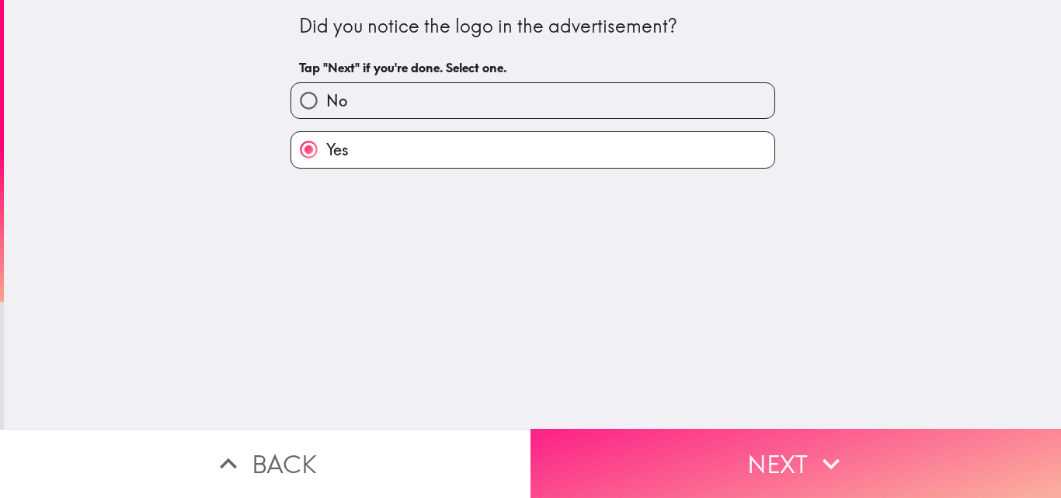
click at [814, 446] on icon "button" at bounding box center [831, 463] width 34 height 34
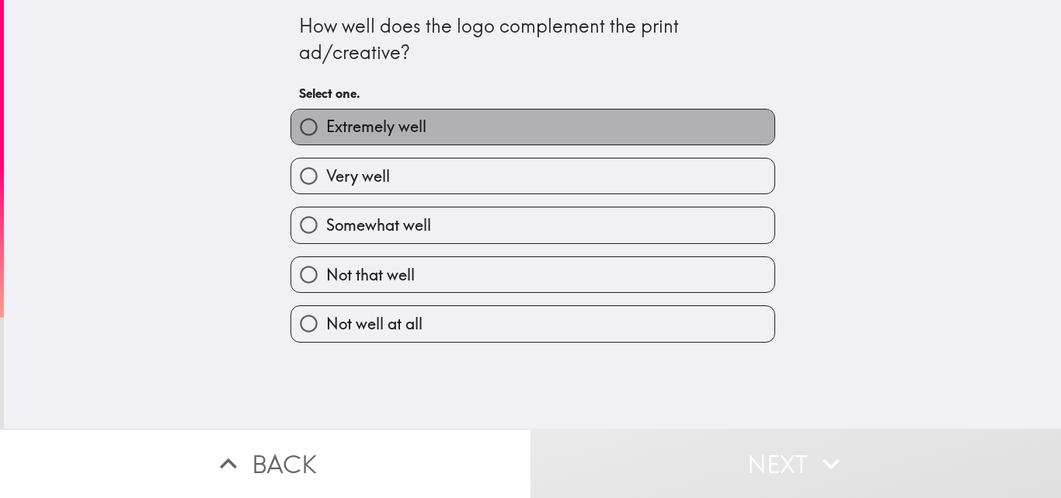
click at [356, 114] on label "Extremely well" at bounding box center [532, 126] width 483 height 35
click at [326, 114] on input "Extremely well" at bounding box center [308, 126] width 35 height 35
radio input "true"
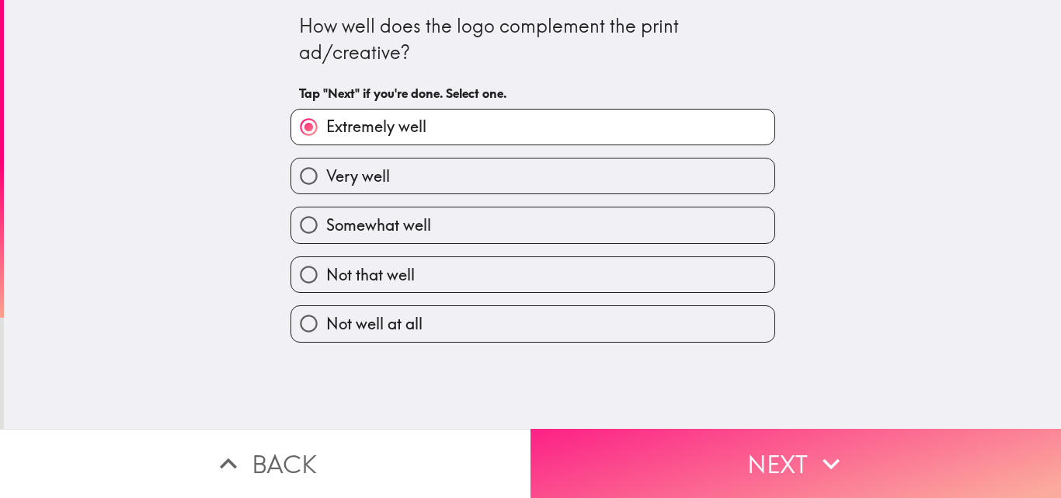
click at [810, 469] on button "Next" at bounding box center [795, 463] width 530 height 69
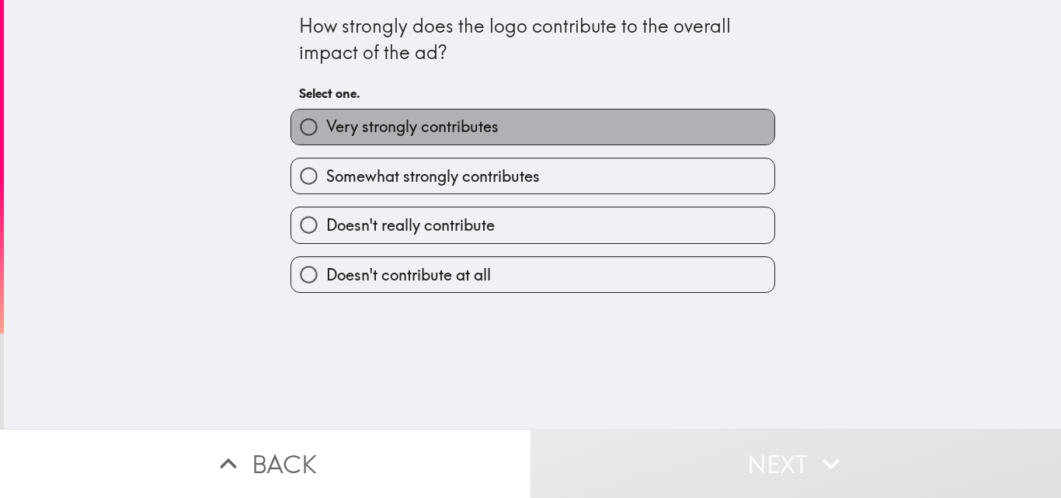
click at [345, 125] on span "Very strongly contributes" at bounding box center [412, 127] width 172 height 22
click at [326, 125] on input "Very strongly contributes" at bounding box center [308, 126] width 35 height 35
radio input "true"
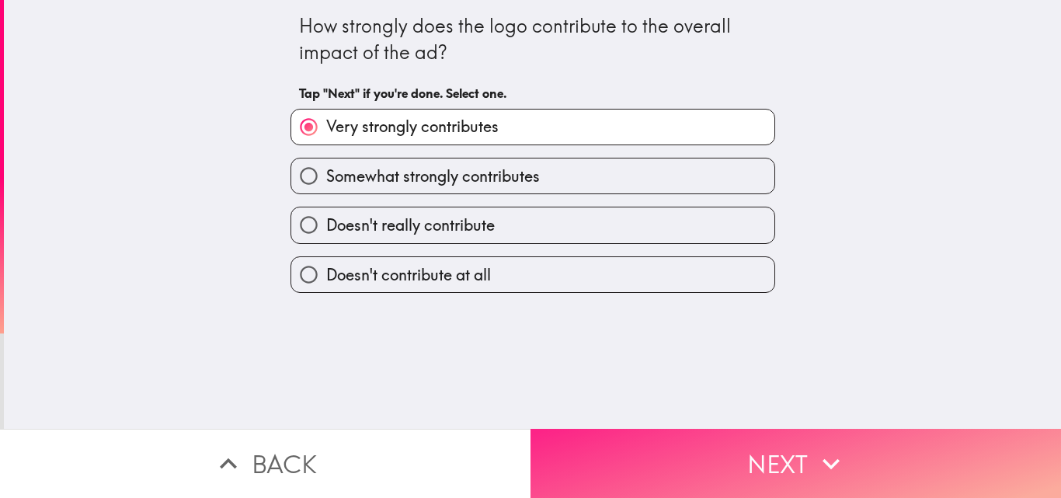
click at [783, 439] on button "Next" at bounding box center [795, 463] width 530 height 69
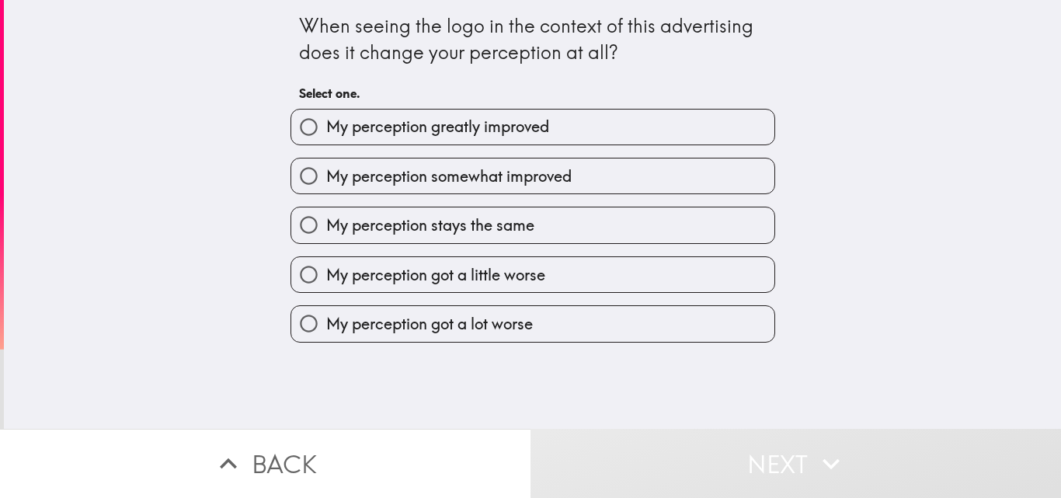
click at [312, 127] on input "My perception greatly improved" at bounding box center [308, 126] width 35 height 35
radio input "true"
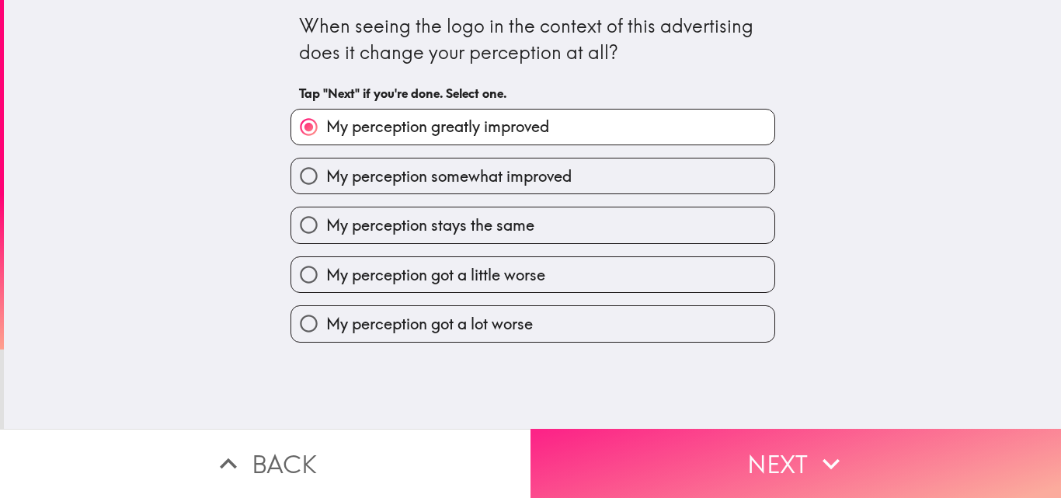
click at [758, 429] on button "Next" at bounding box center [795, 463] width 530 height 69
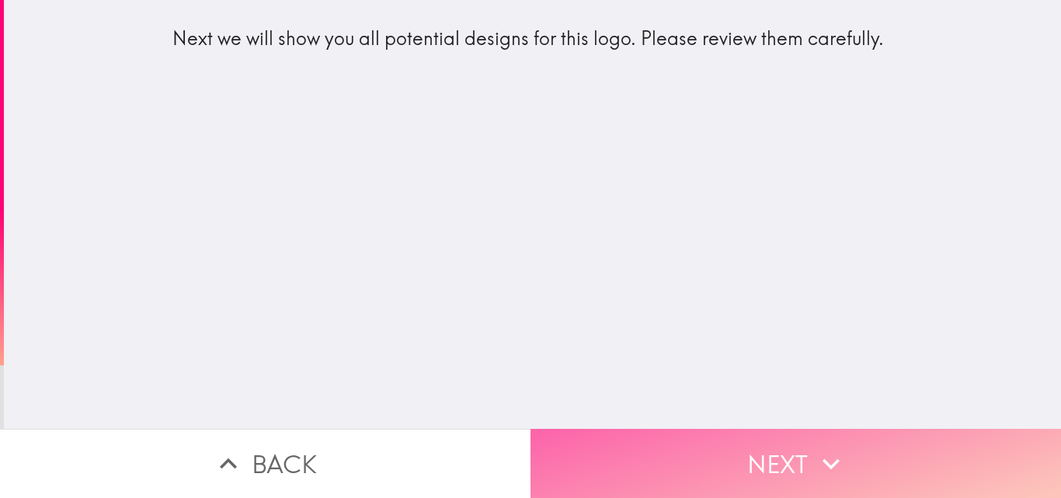
click at [800, 439] on button "Next" at bounding box center [795, 463] width 530 height 69
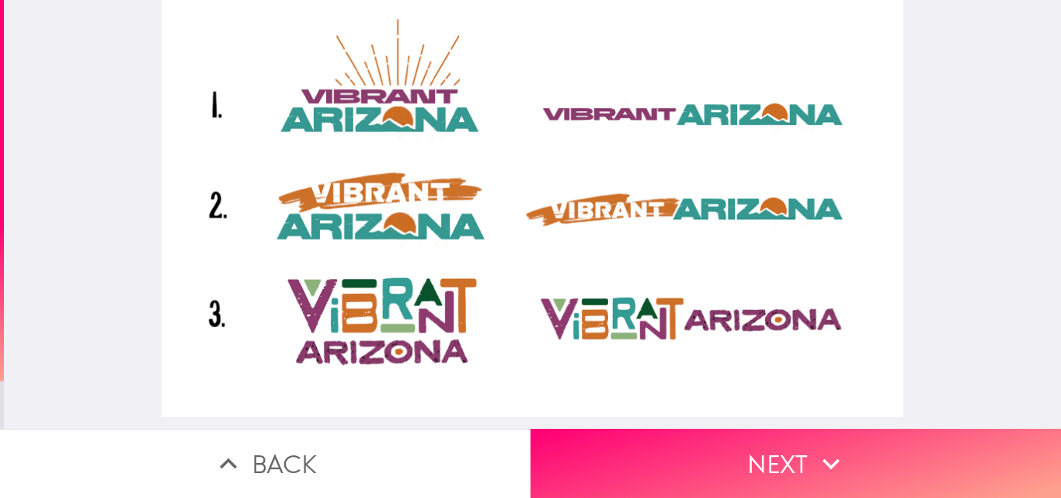
click at [783, 461] on button "Next" at bounding box center [795, 463] width 530 height 69
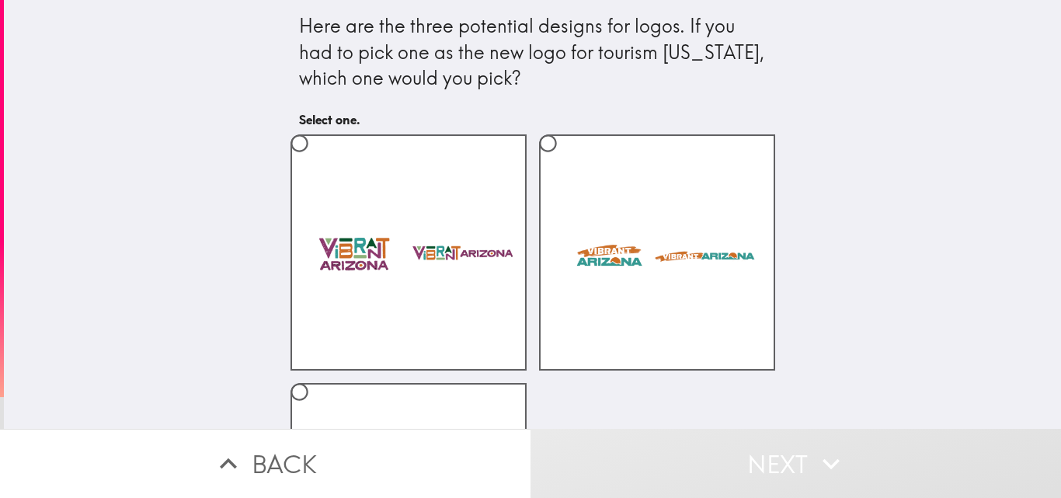
click at [286, 134] on div at bounding box center [402, 246] width 248 height 248
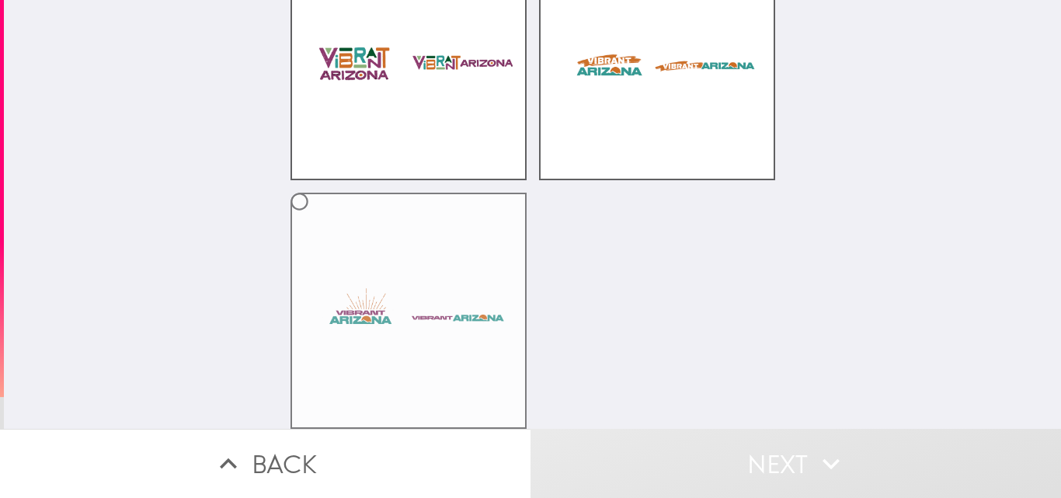
click at [286, 191] on input "radio" at bounding box center [299, 201] width 35 height 35
radio input "true"
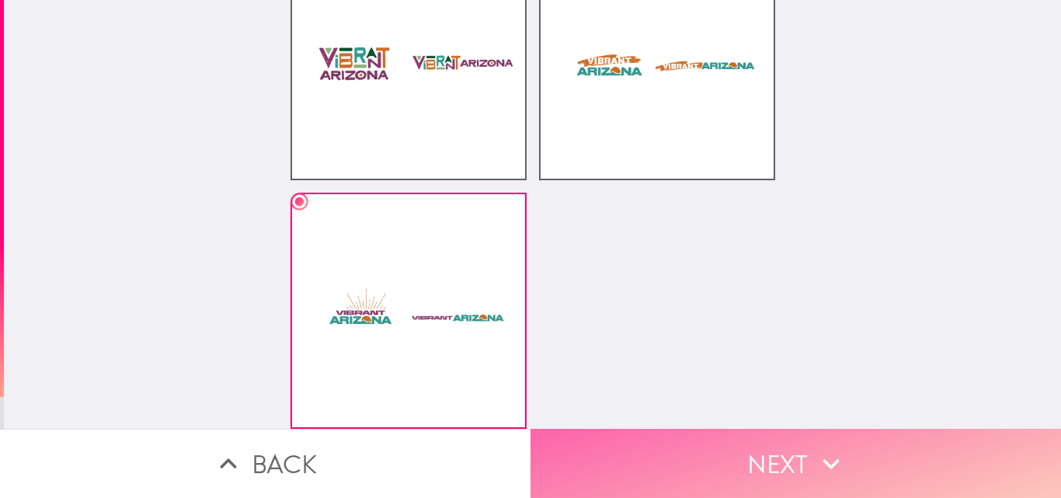
click at [778, 450] on button "Next" at bounding box center [795, 463] width 530 height 69
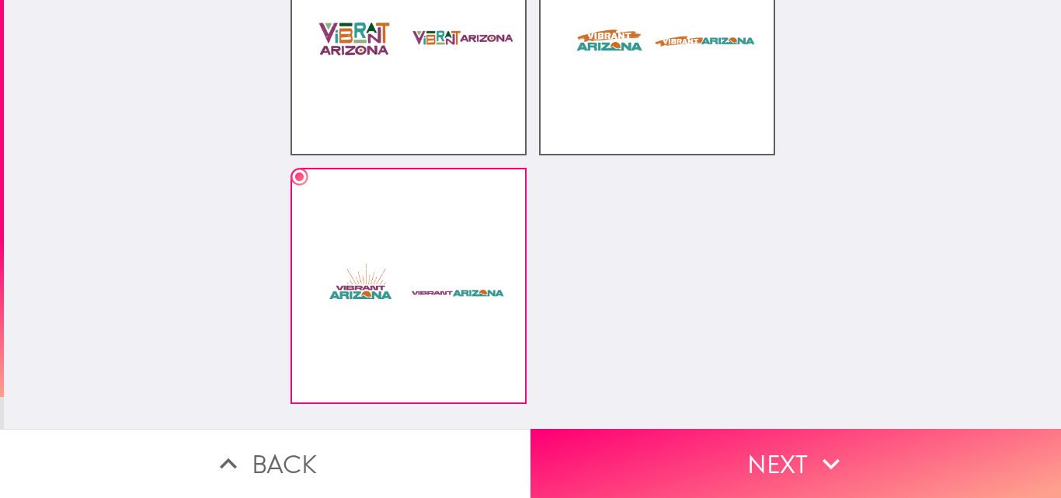
scroll to position [0, 0]
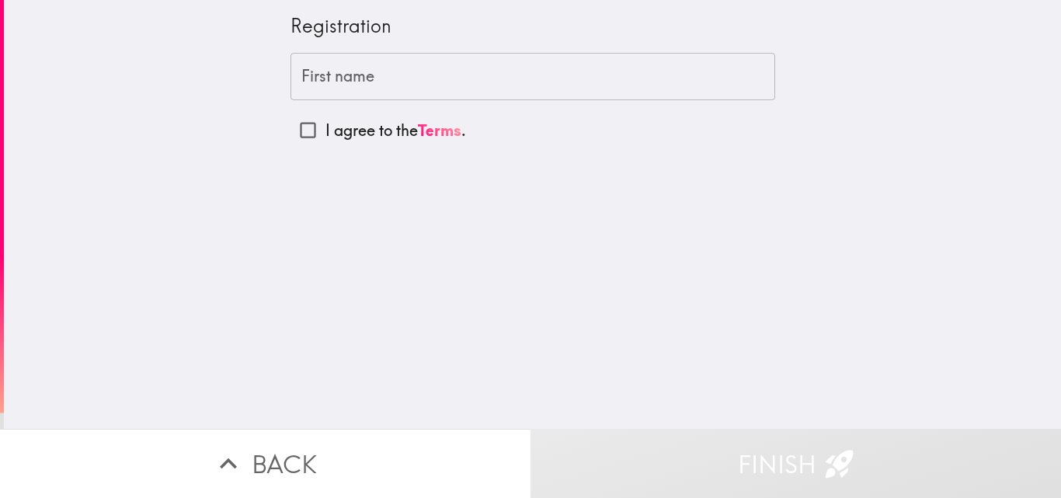
click at [310, 82] on input "First name" at bounding box center [532, 77] width 484 height 48
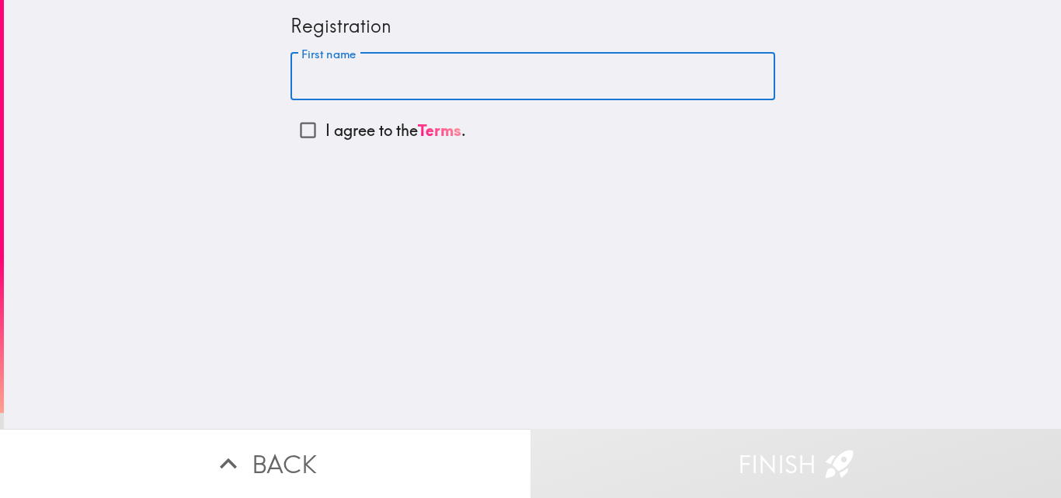
click at [613, 83] on input "First name" at bounding box center [532, 77] width 484 height 48
click at [297, 130] on input "I agree to the Terms ." at bounding box center [307, 130] width 35 height 35
checkbox input "true"
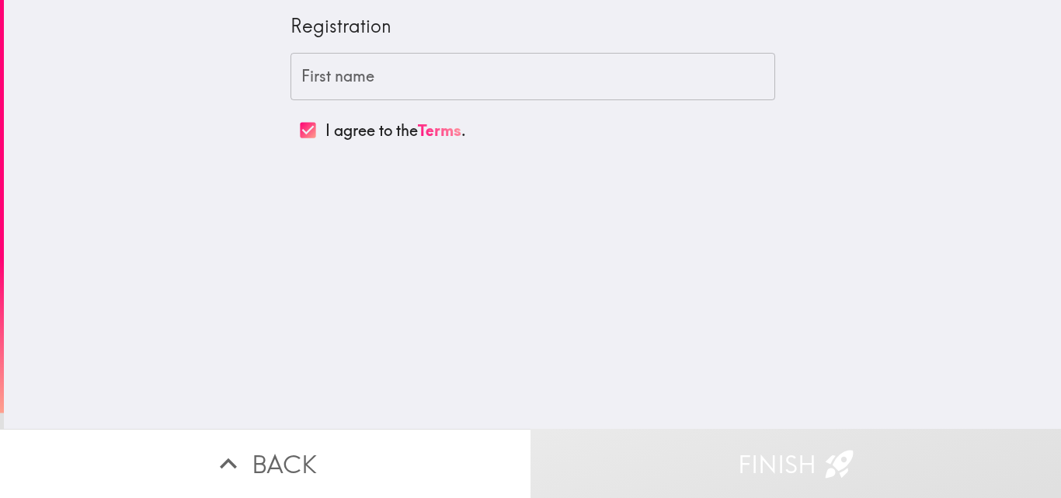
click at [311, 75] on input "First name" at bounding box center [532, 77] width 484 height 48
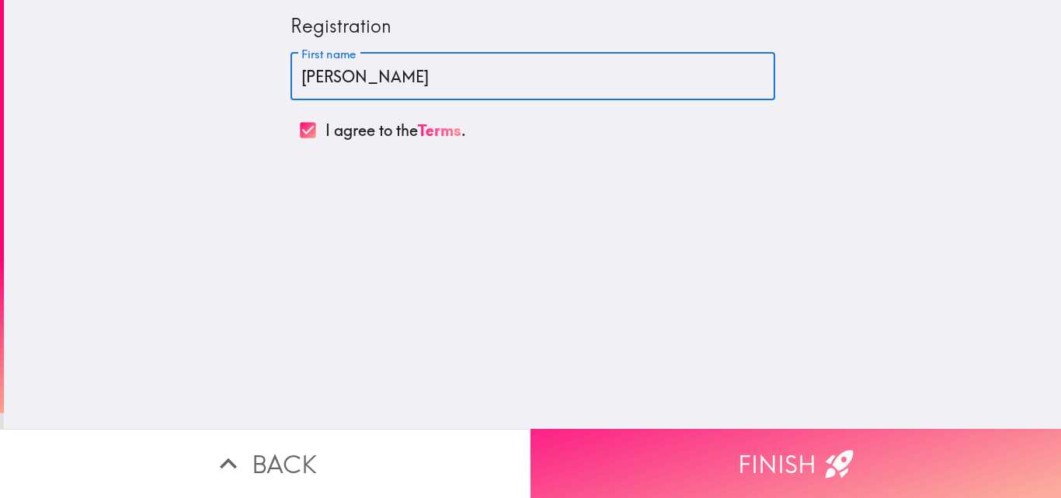
type input "[PERSON_NAME]"
click at [734, 446] on button "Finish" at bounding box center [795, 463] width 530 height 69
